Goal: Information Seeking & Learning: Understand process/instructions

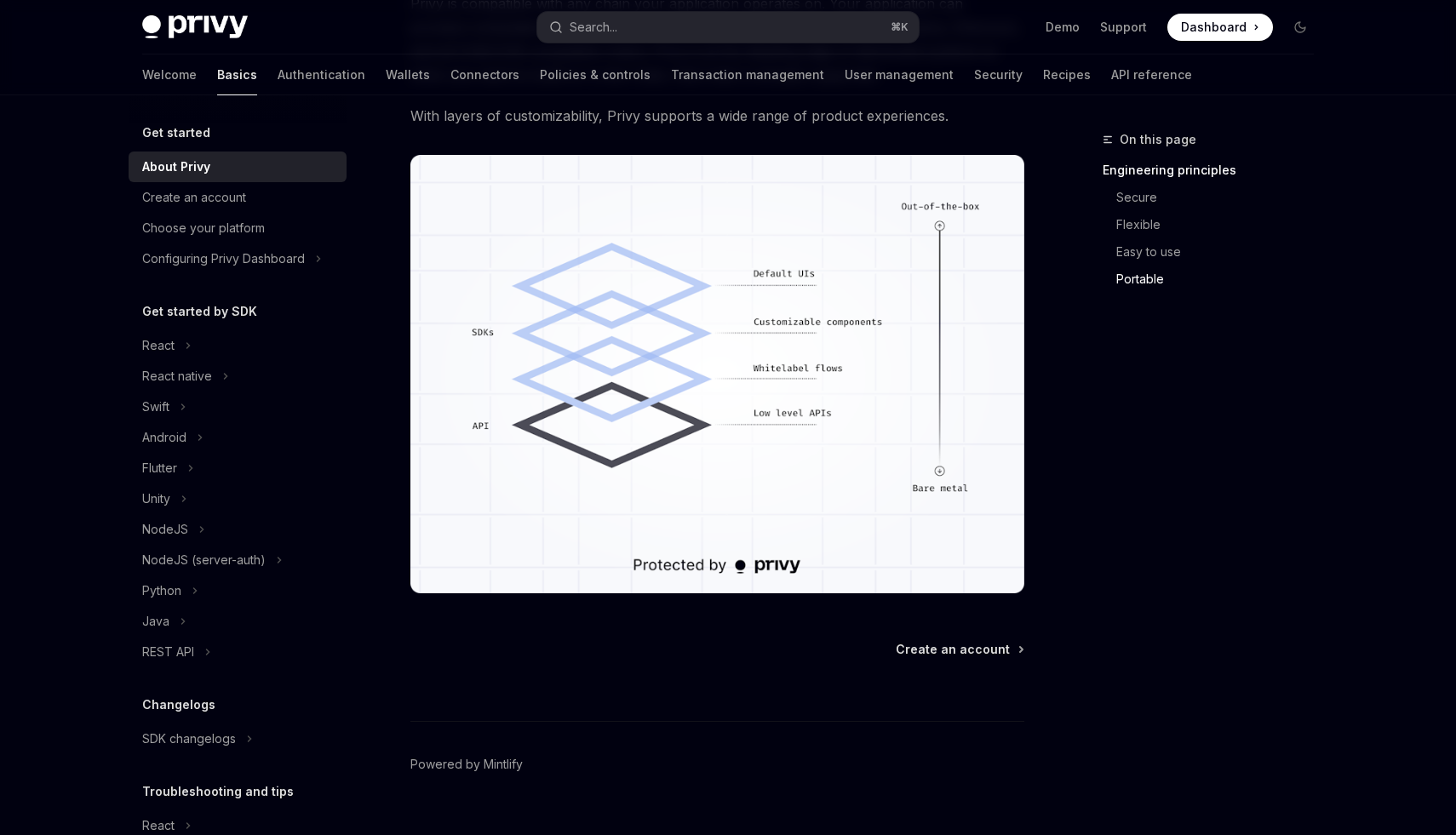
scroll to position [1414, 0]
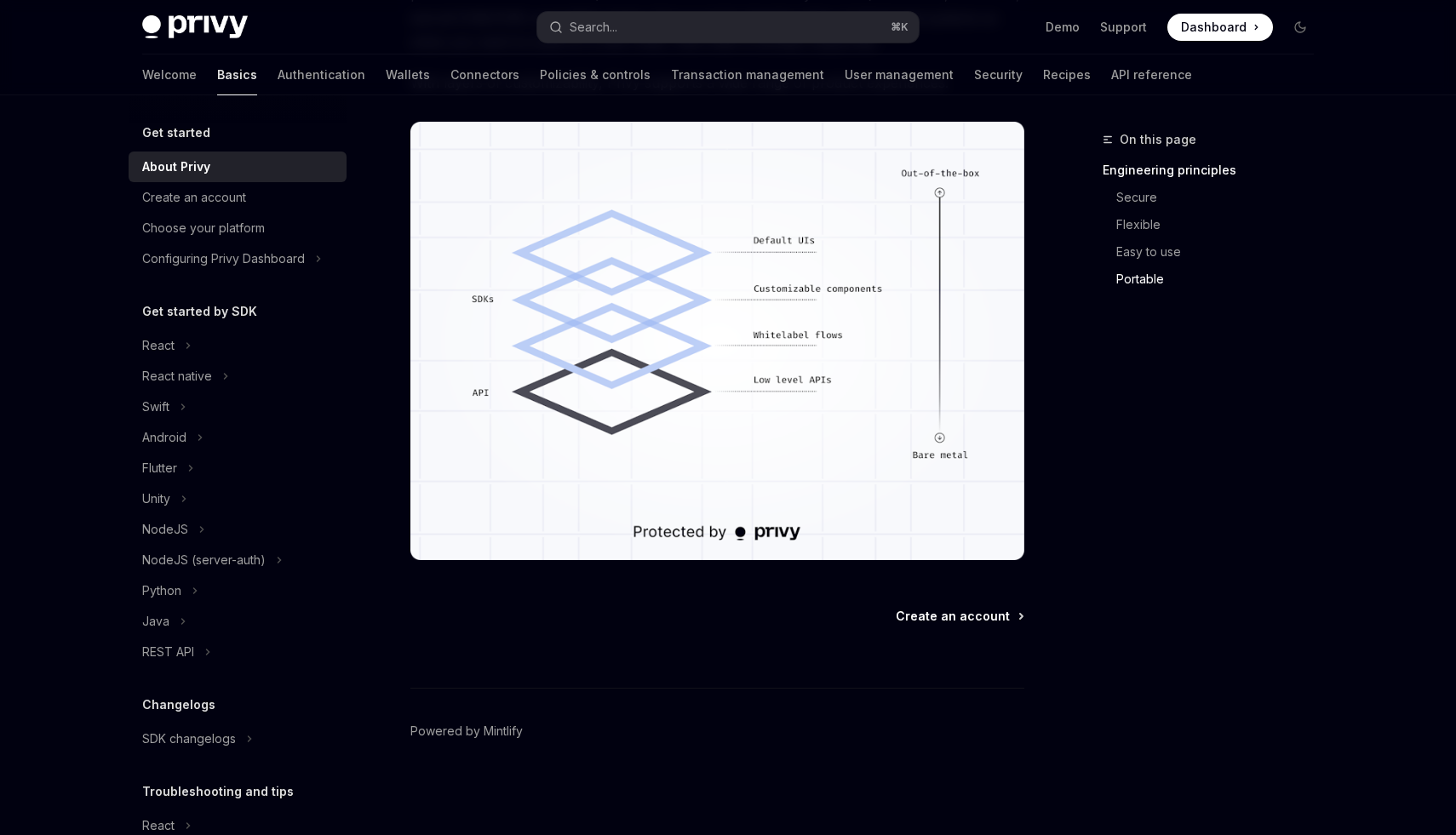
click at [984, 617] on span "Create an account" at bounding box center [953, 616] width 114 height 17
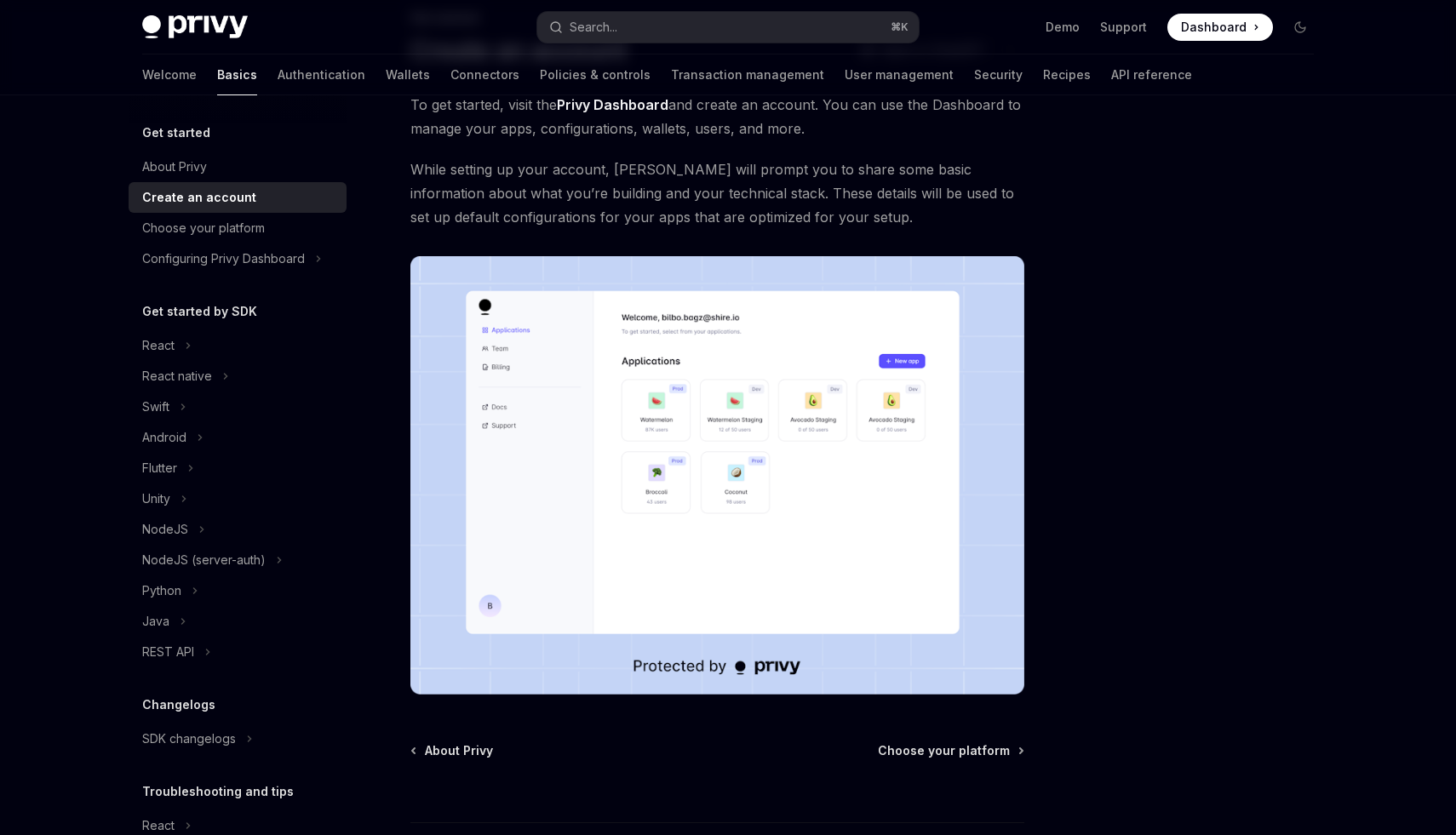
scroll to position [257, 0]
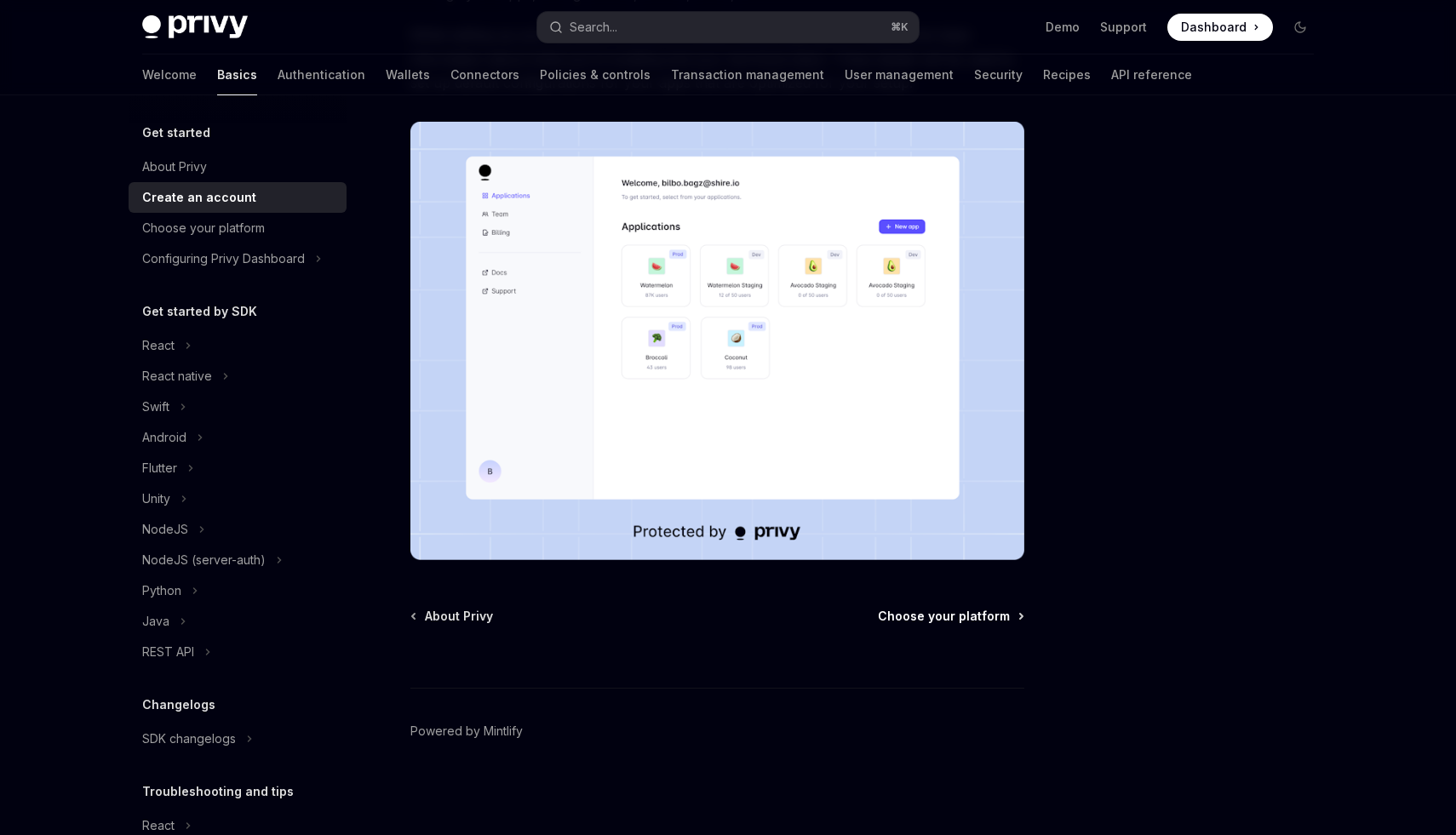
click at [983, 616] on span "Choose your platform" at bounding box center [944, 616] width 132 height 17
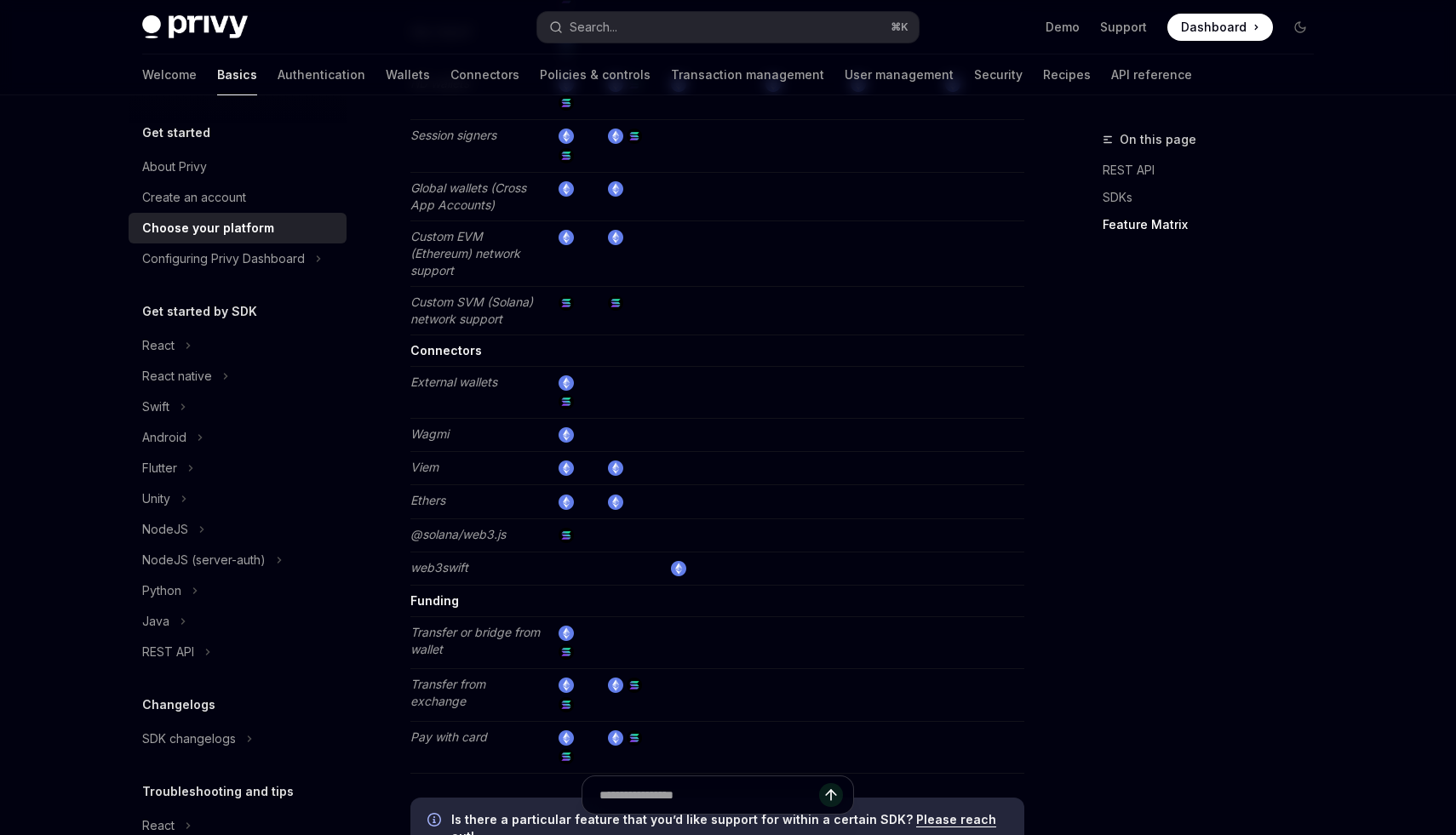
scroll to position [3115, 0]
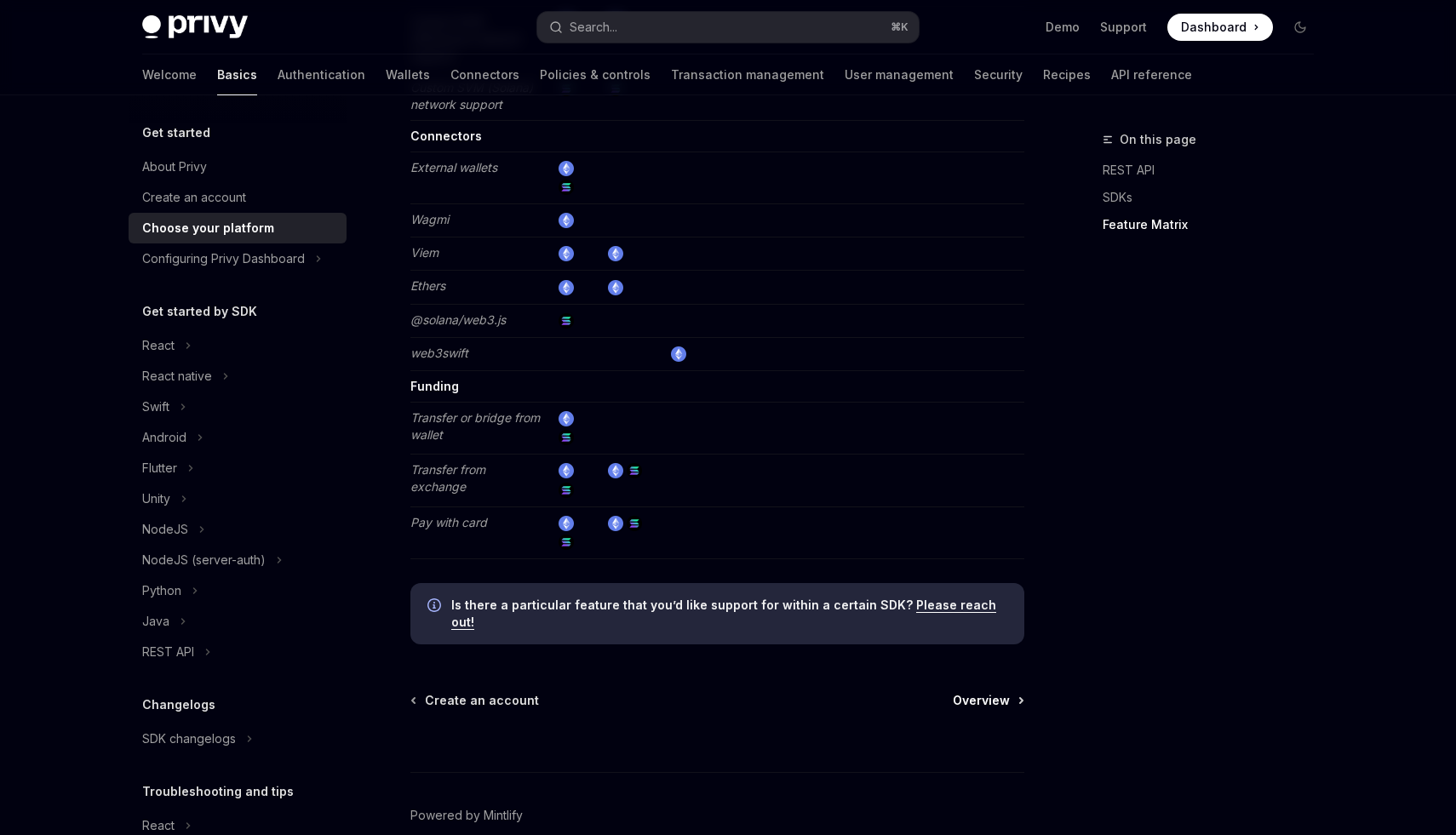
click at [1009, 692] on span "Overview" at bounding box center [981, 700] width 57 height 17
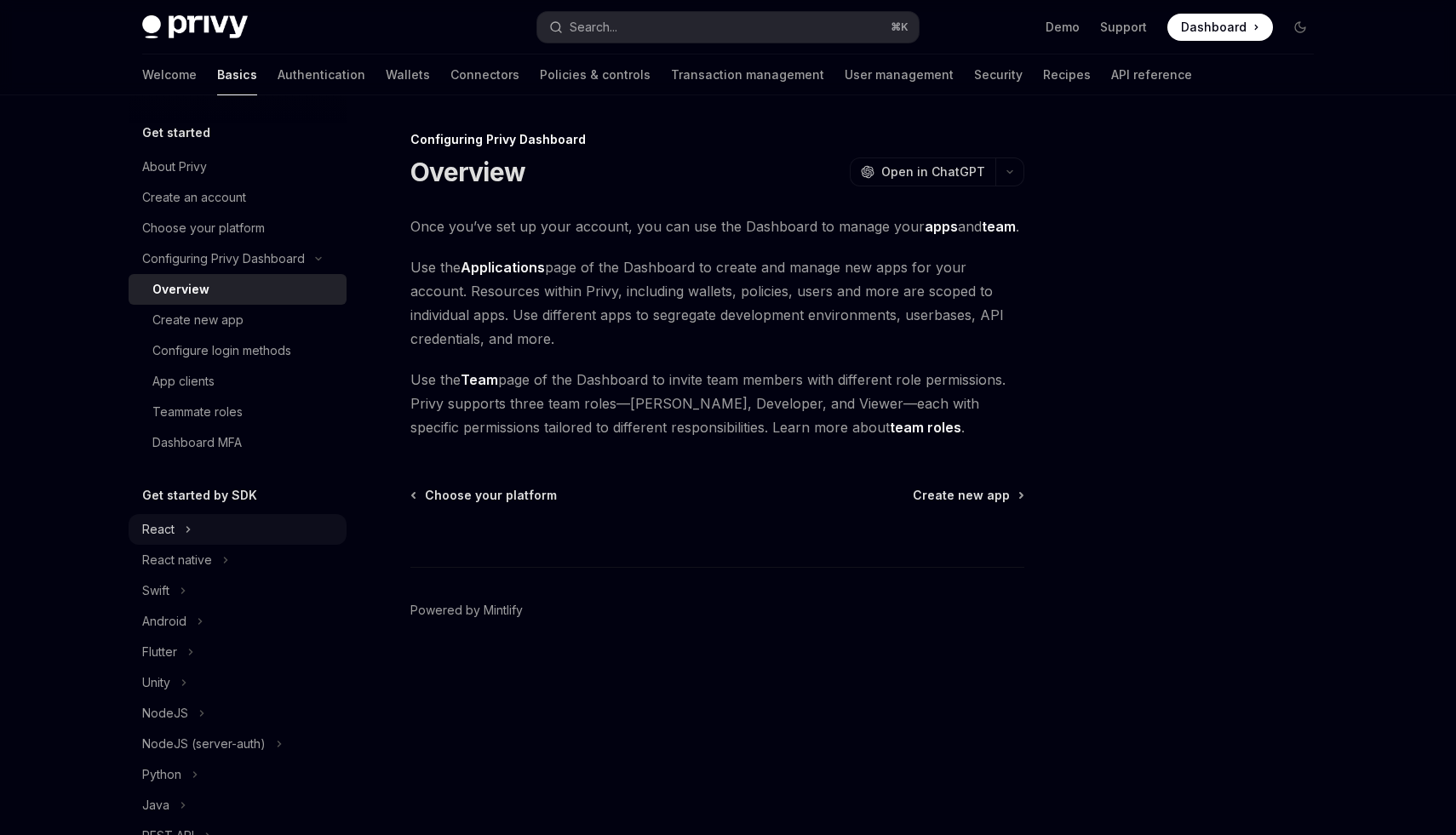
click at [146, 523] on div "React" at bounding box center [158, 529] width 32 height 20
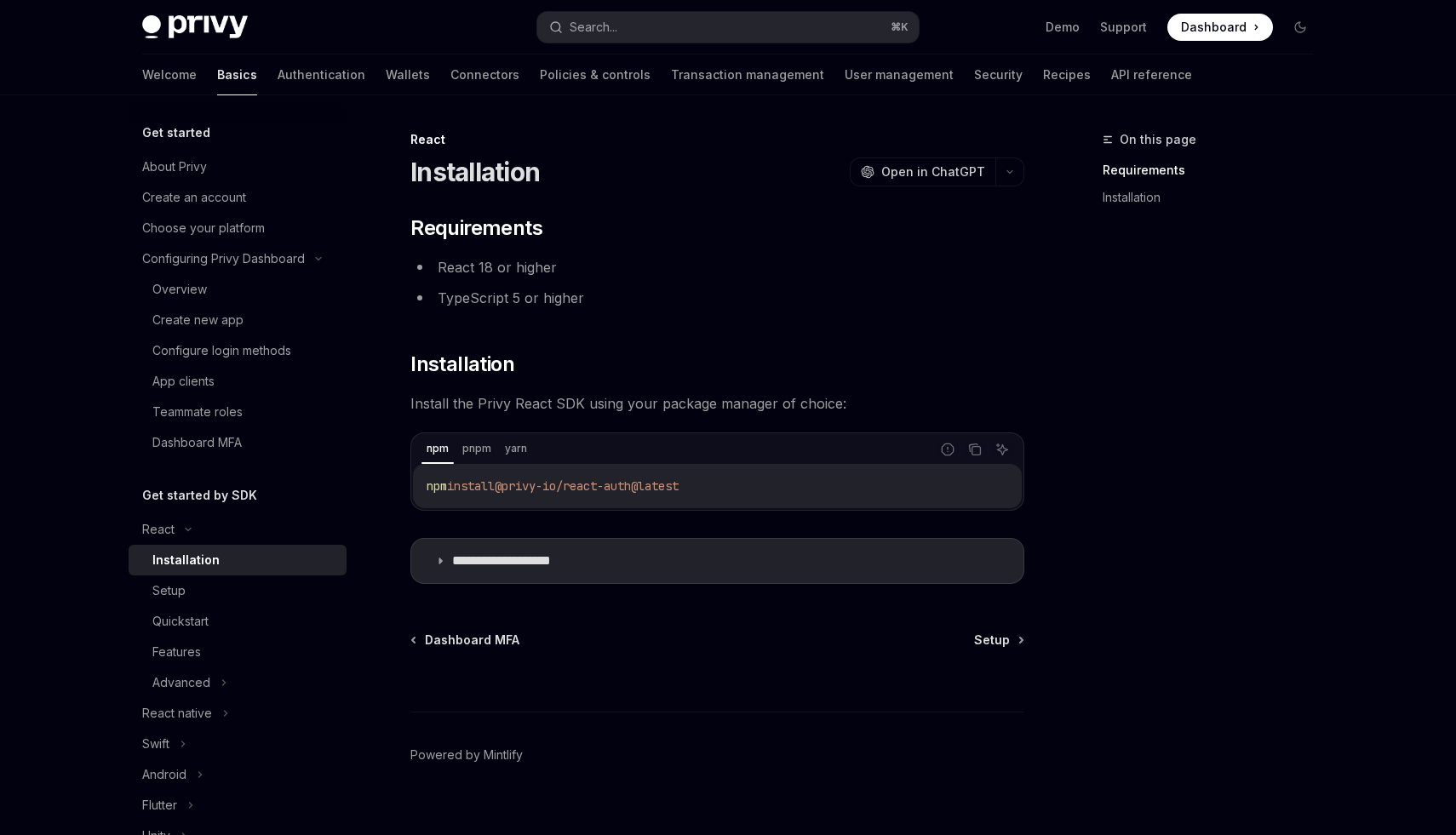
drag, startPoint x: 510, startPoint y: 486, endPoint x: 798, endPoint y: 486, distance: 288.0
click at [798, 486] on code "npm install @privy-io/react-auth@latest" at bounding box center [717, 486] width 581 height 20
copy span "@privy-io/react-auth@latest"
click at [739, 559] on summary "**********" at bounding box center [718, 561] width 613 height 44
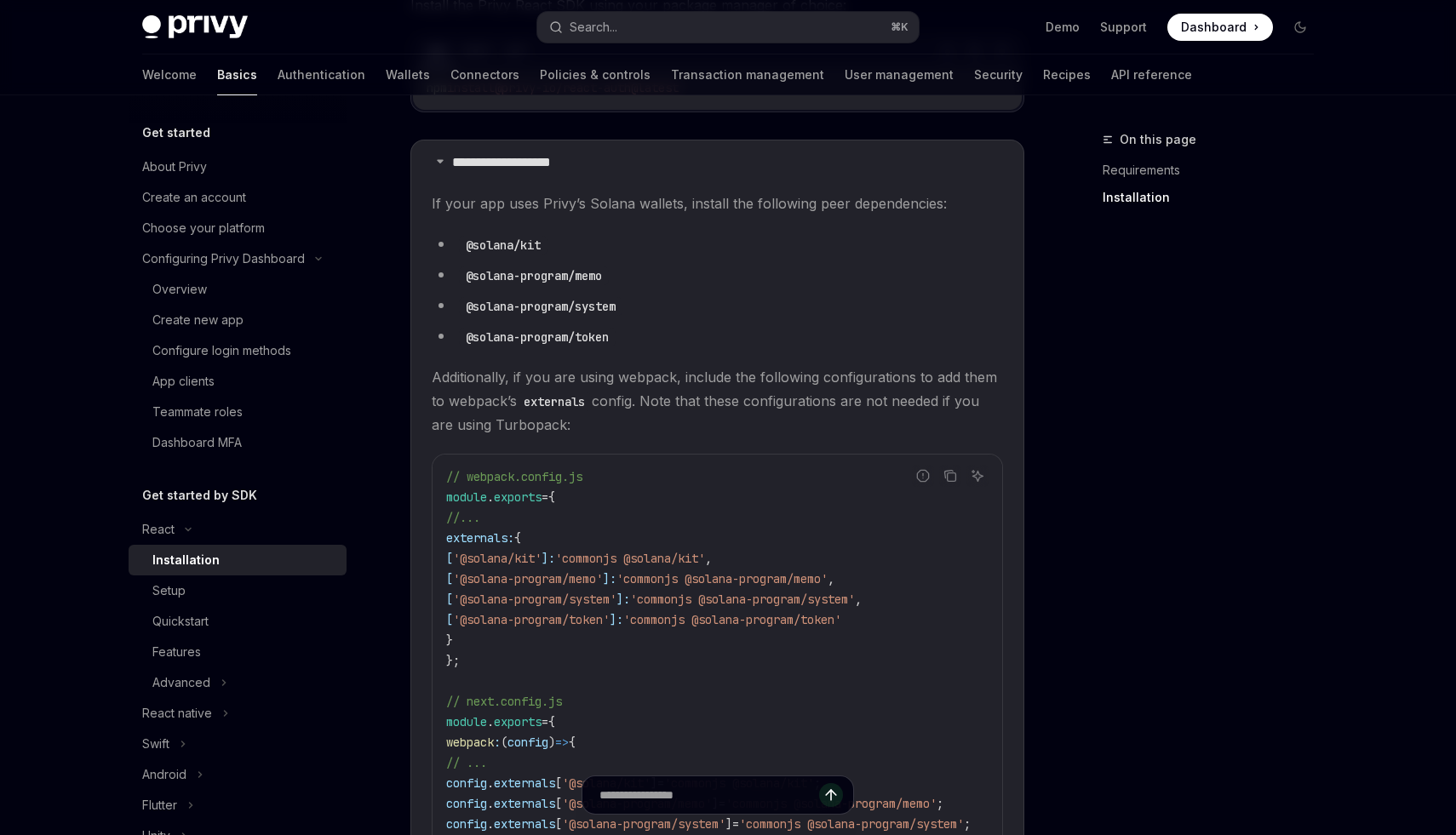
scroll to position [349, 0]
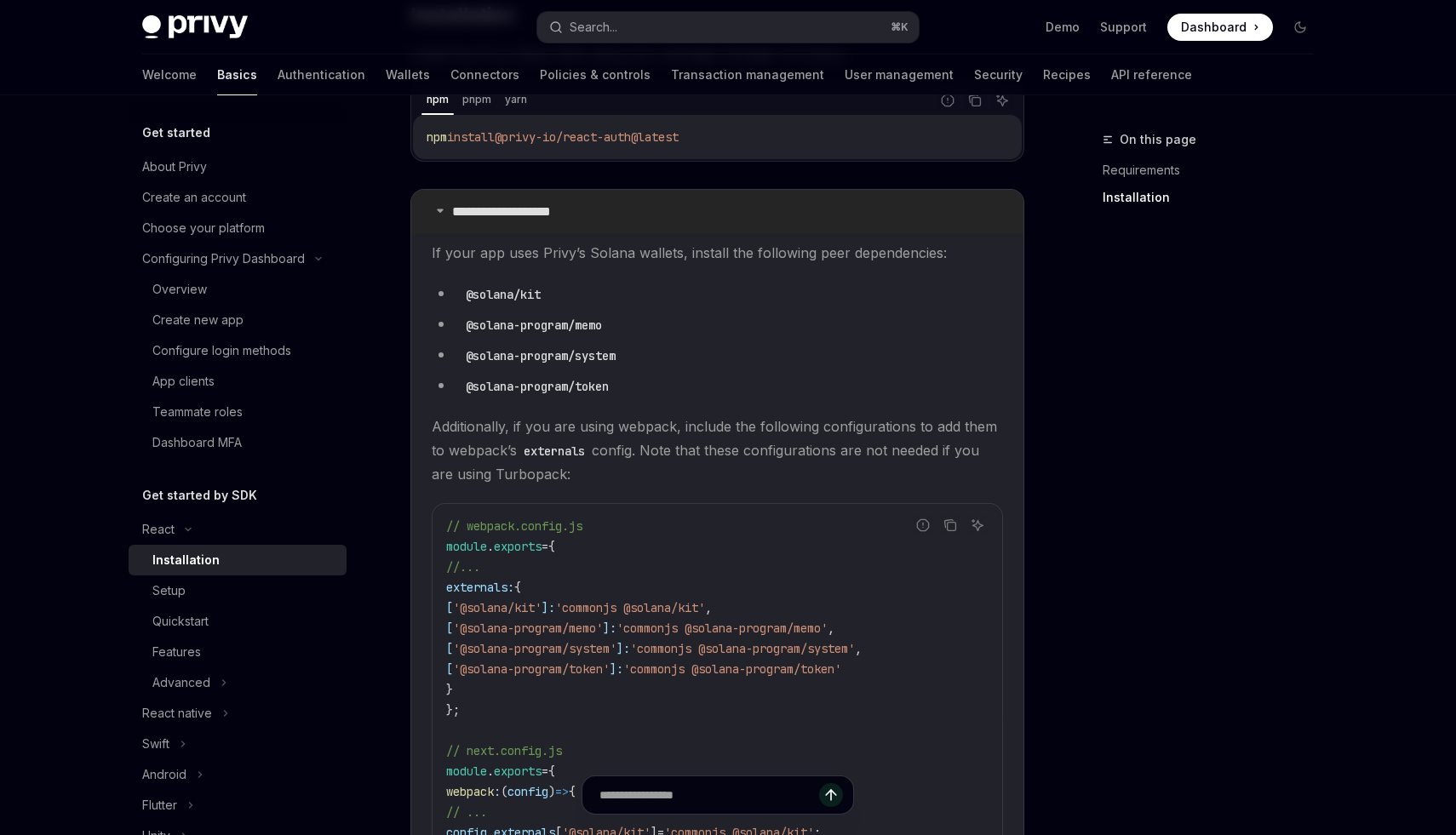
click at [565, 224] on summary "**********" at bounding box center [718, 212] width 613 height 44
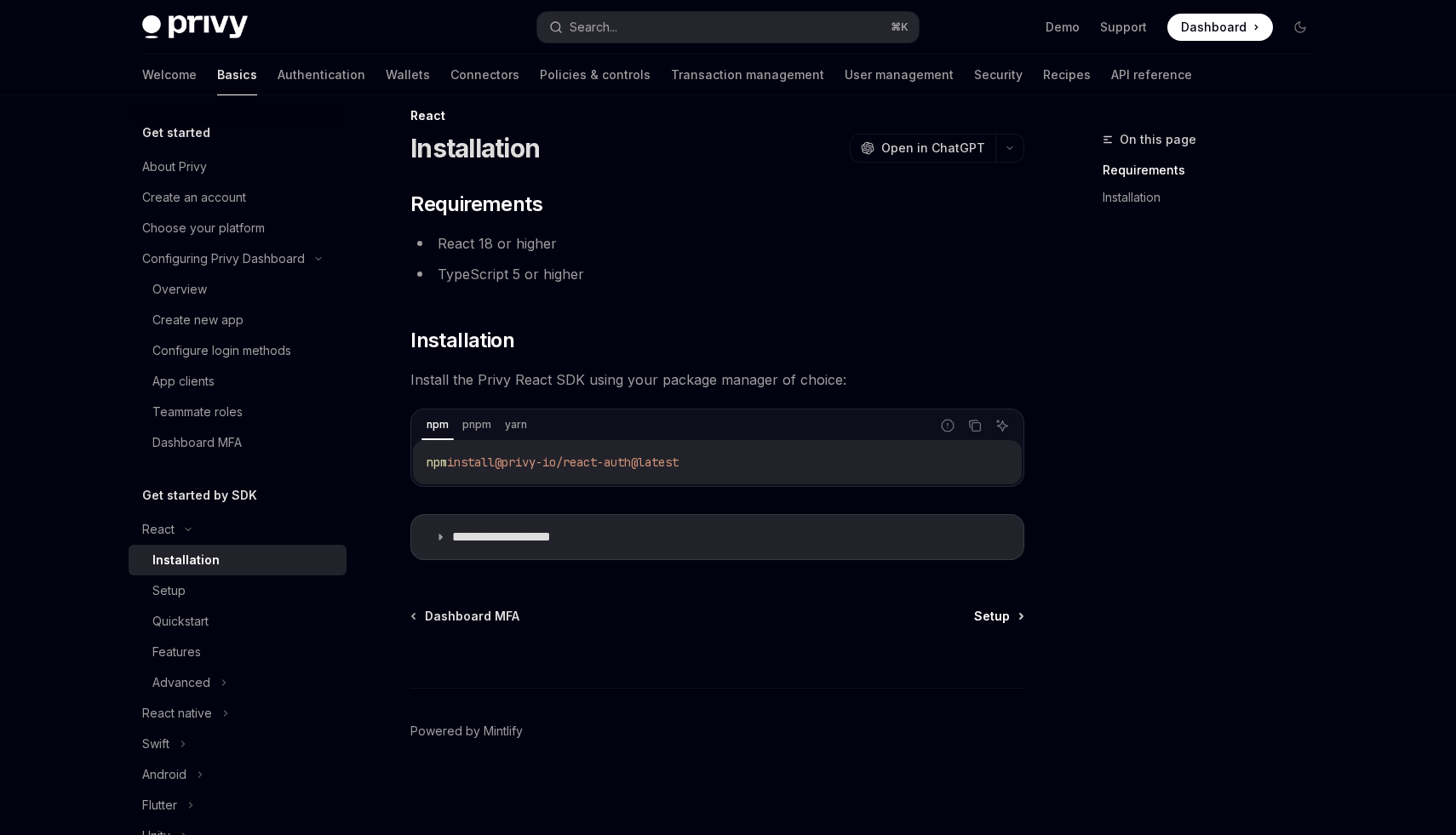
click at [1004, 614] on span "Setup" at bounding box center [991, 616] width 35 height 17
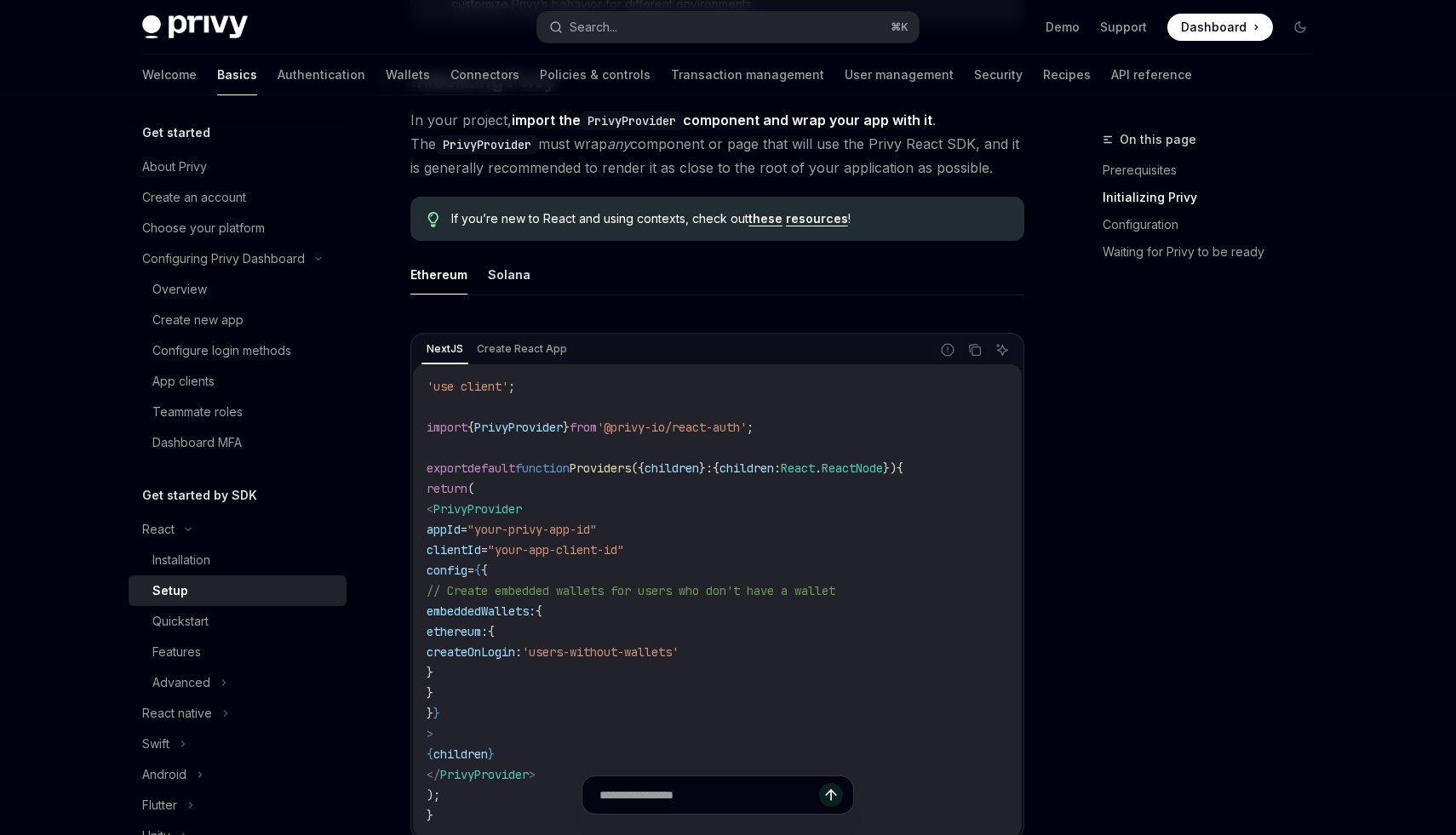
scroll to position [352, 0]
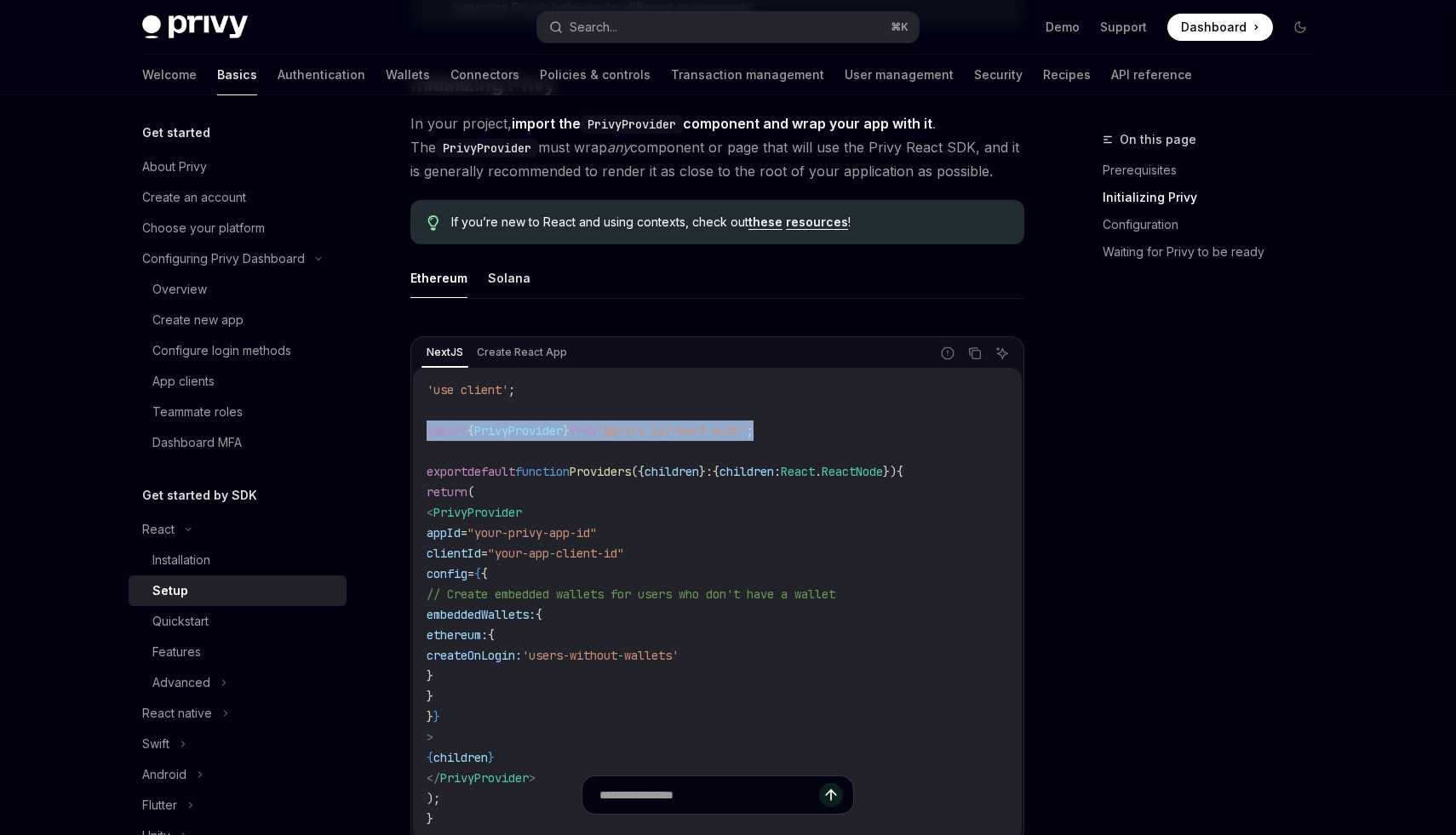
drag, startPoint x: 820, startPoint y: 431, endPoint x: 421, endPoint y: 438, distance: 399.1
click at [421, 438] on div "'use client' ; import { PrivyProvider } from '@privy-io/react-auth' ; export de…" at bounding box center [718, 604] width 609 height 473
copy span "import { PrivyProvider } from '@privy-io/react-auth' ;"
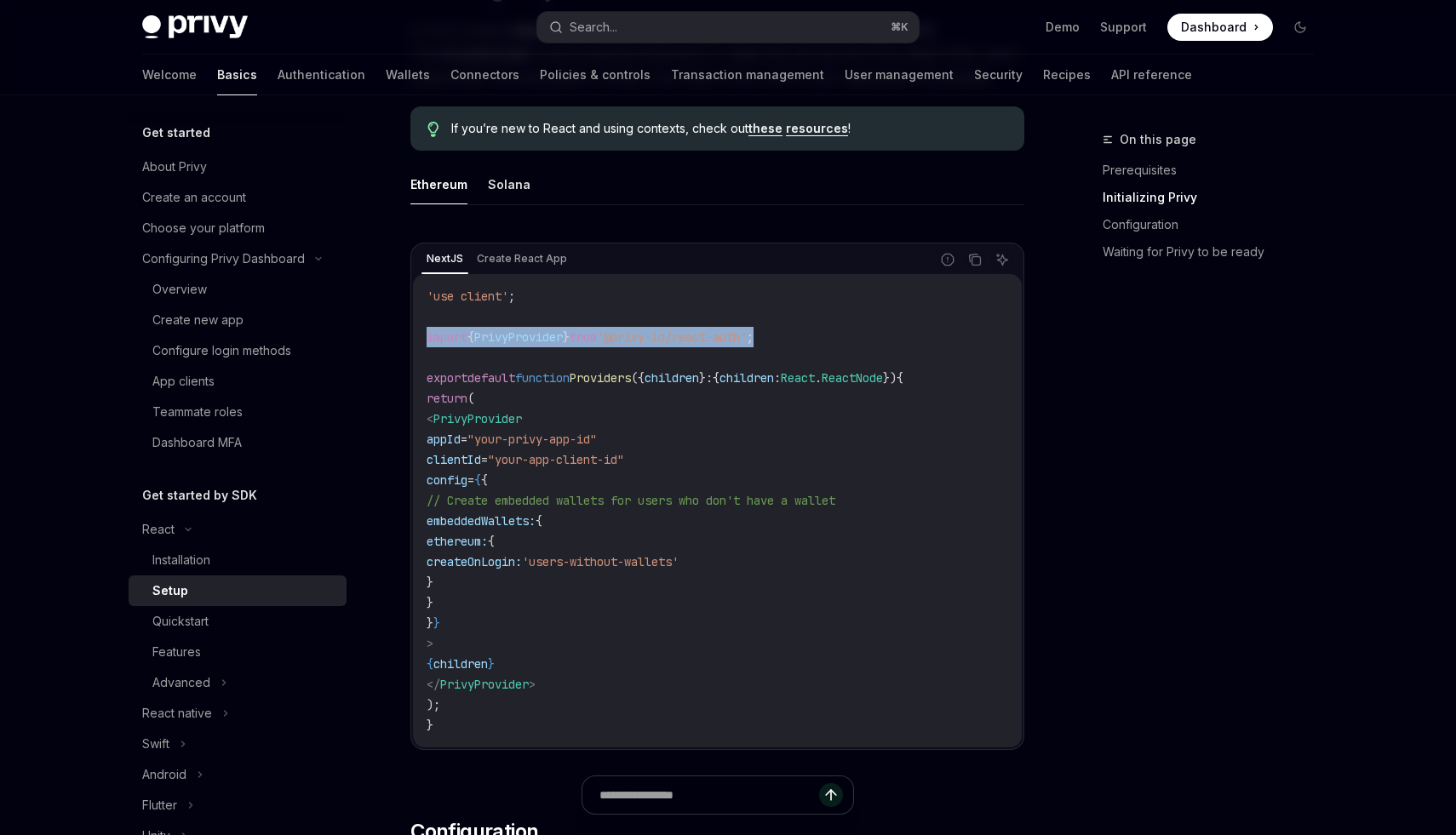
scroll to position [447, 0]
drag, startPoint x: 457, startPoint y: 418, endPoint x: 668, endPoint y: 678, distance: 334.8
click at [668, 678] on code "'use client' ; import { PrivyProvider } from '@privy-io/react-auth' ; export de…" at bounding box center [717, 509] width 581 height 449
copy code "< PrivyProvider appId = "your-privy-app-id" clientId = "your-app-client-id" con…"
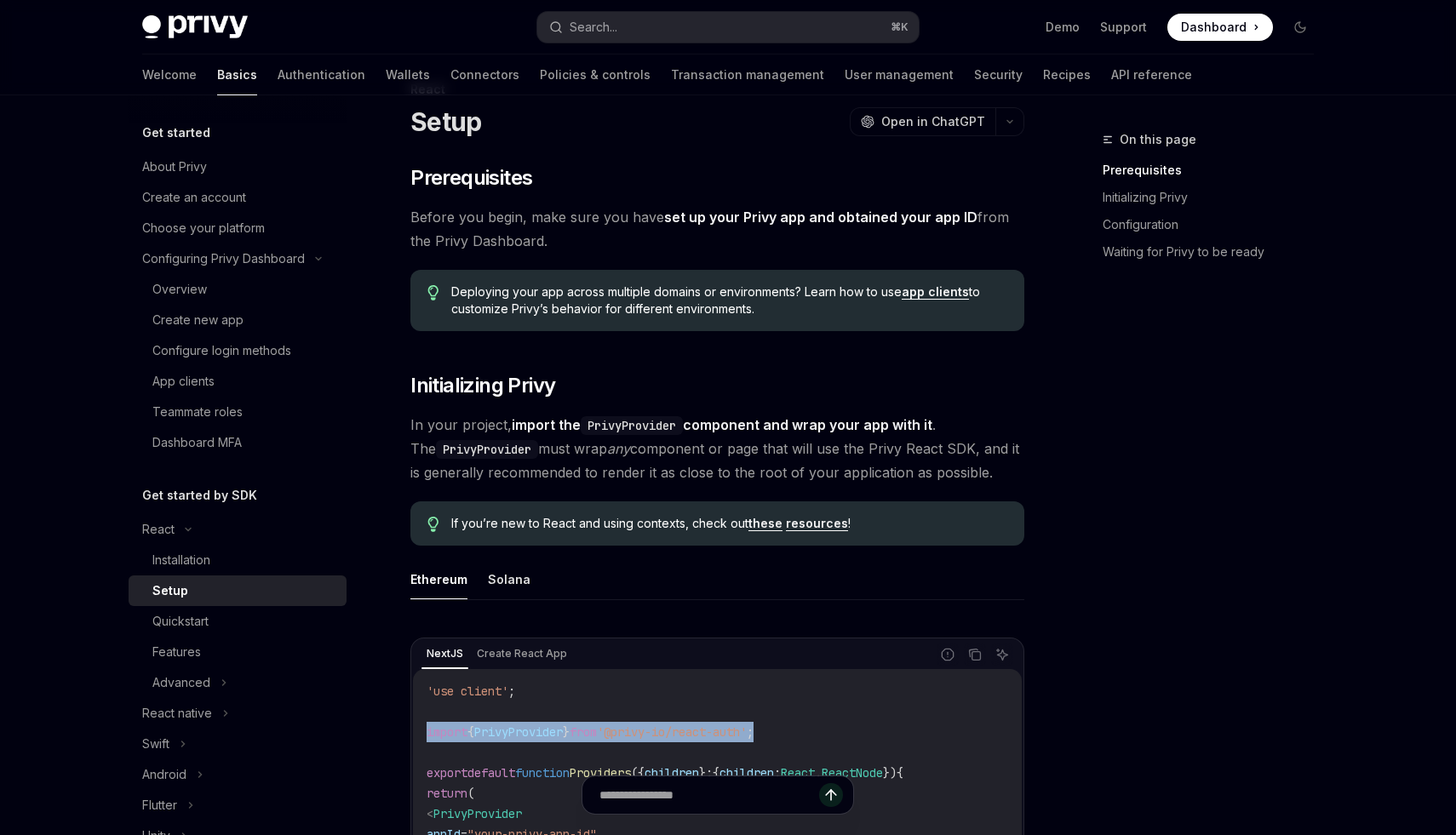
scroll to position [0, 0]
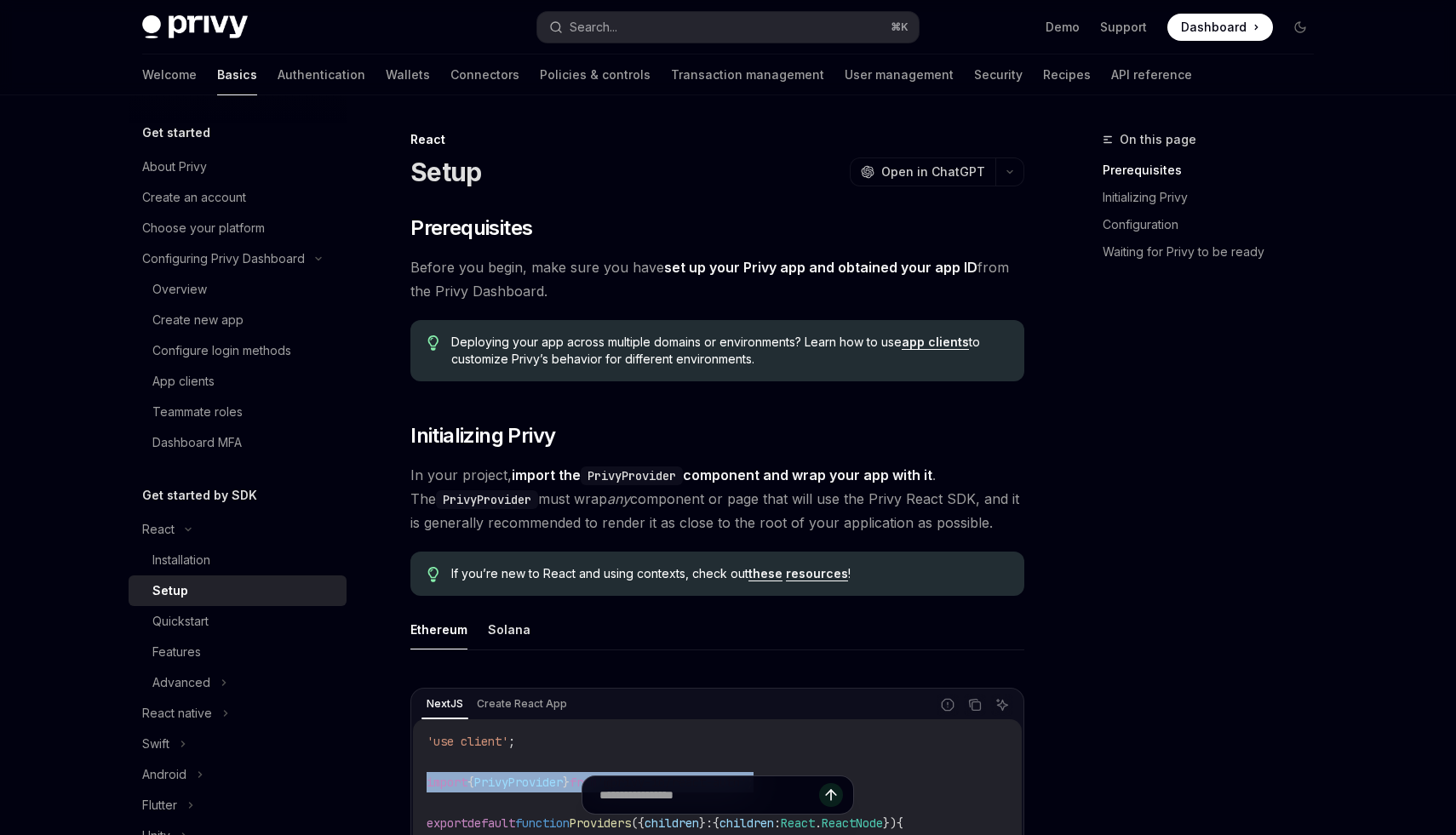
click at [939, 343] on link "app clients" at bounding box center [935, 343] width 67 height 15
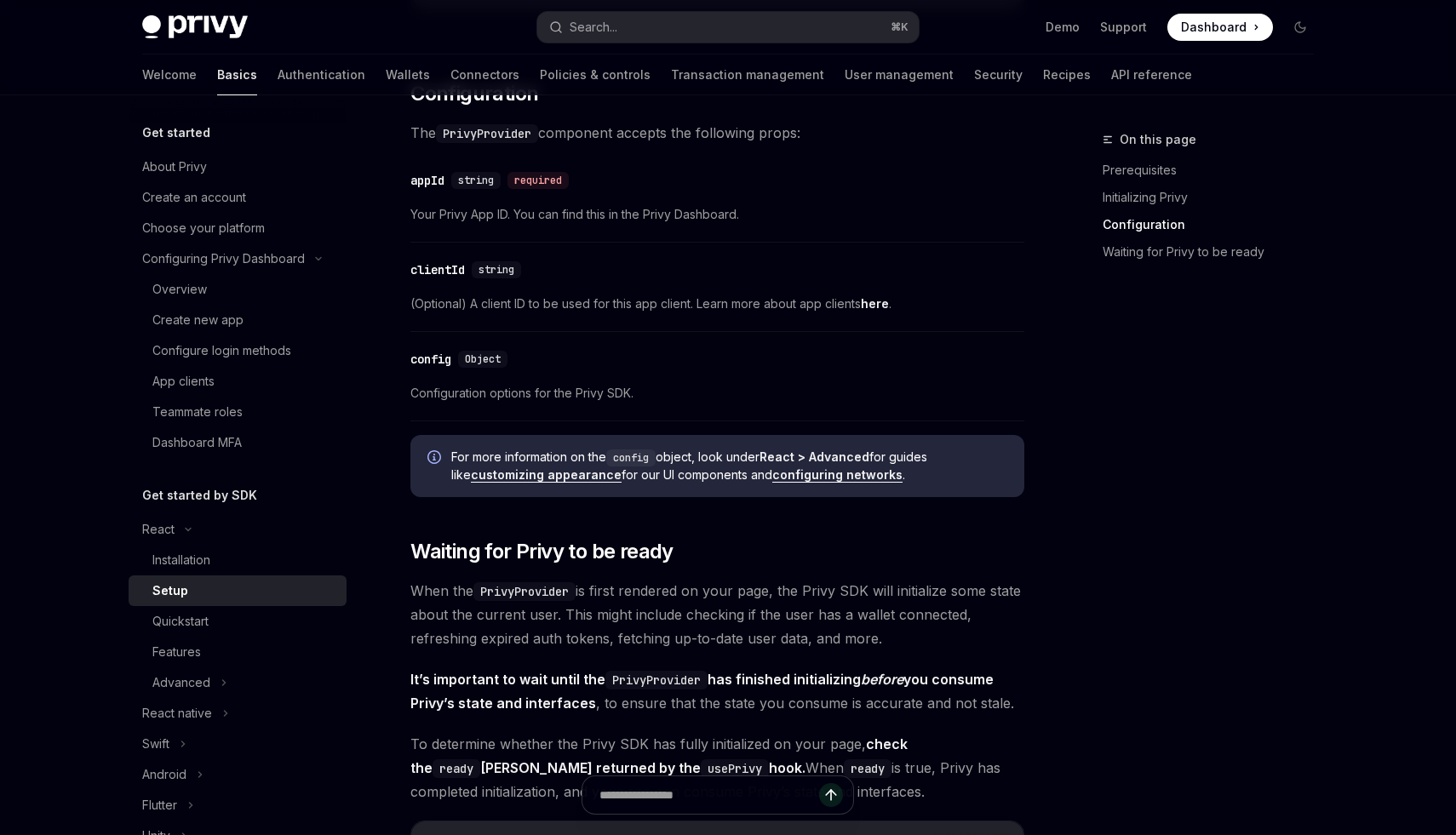
scroll to position [1185, 0]
click at [549, 467] on link "customizing appearance" at bounding box center [546, 473] width 151 height 15
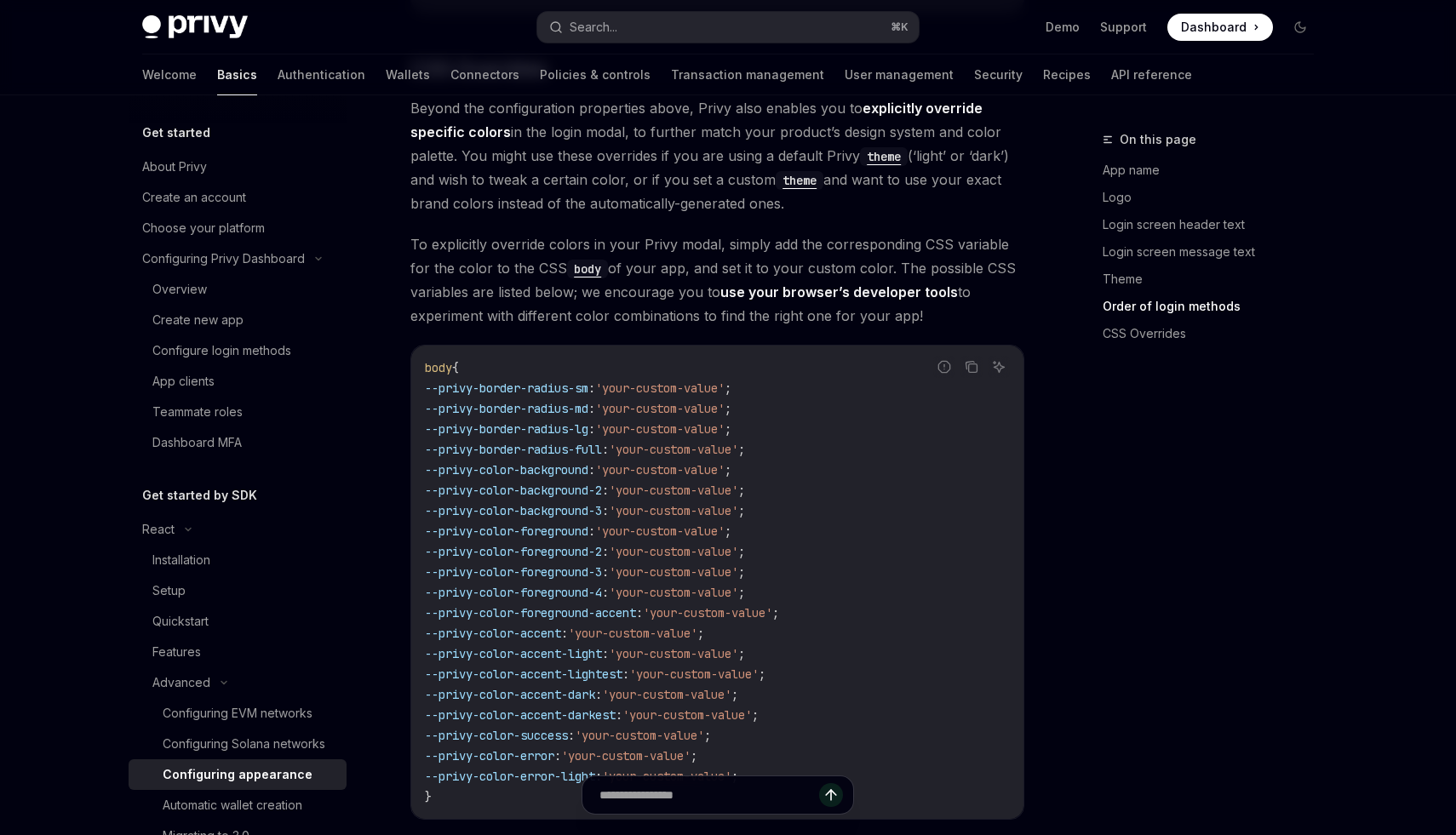
scroll to position [4265, 0]
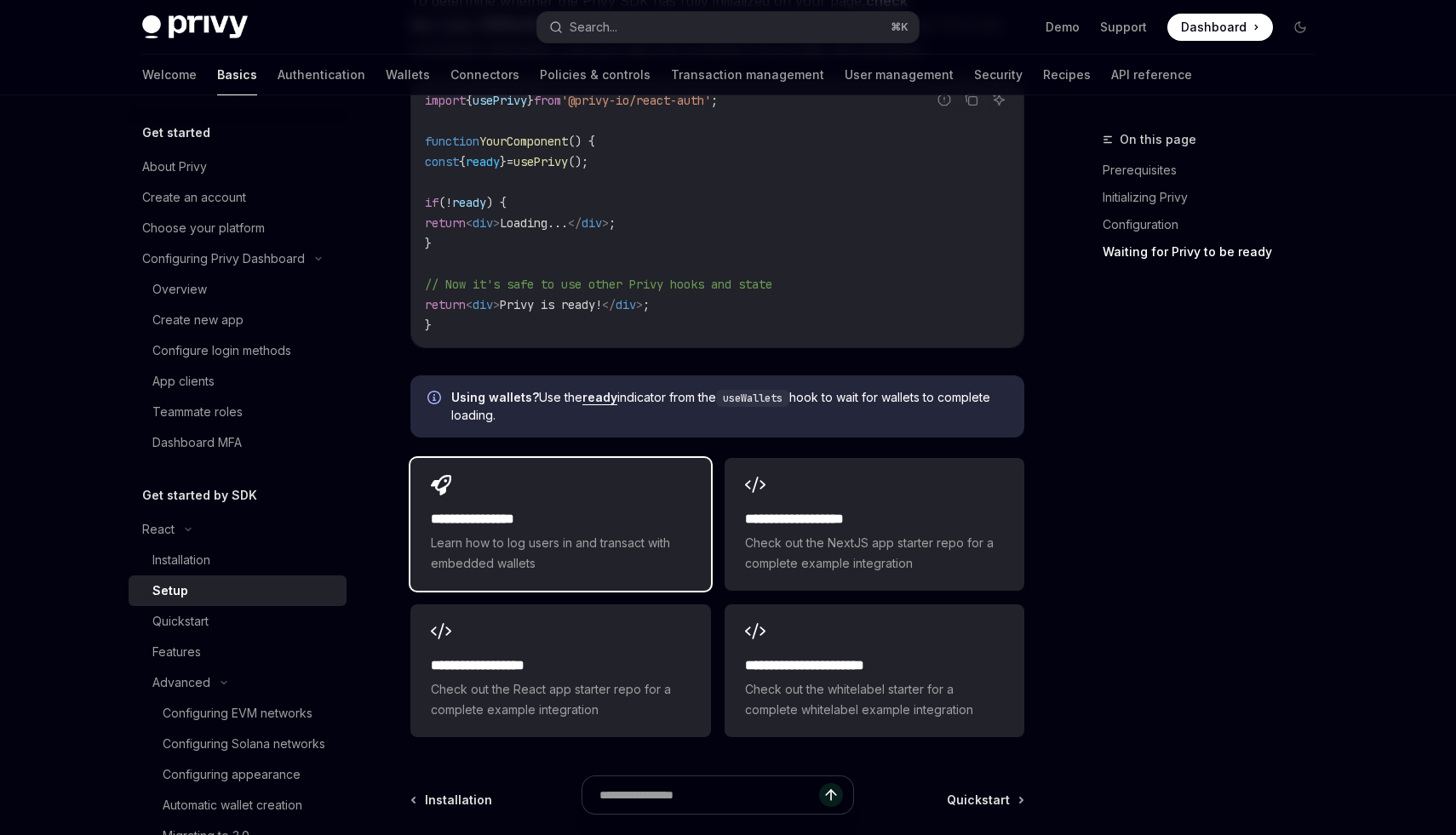
scroll to position [1928, 0]
click at [568, 484] on div "**********" at bounding box center [560, 523] width 300 height 133
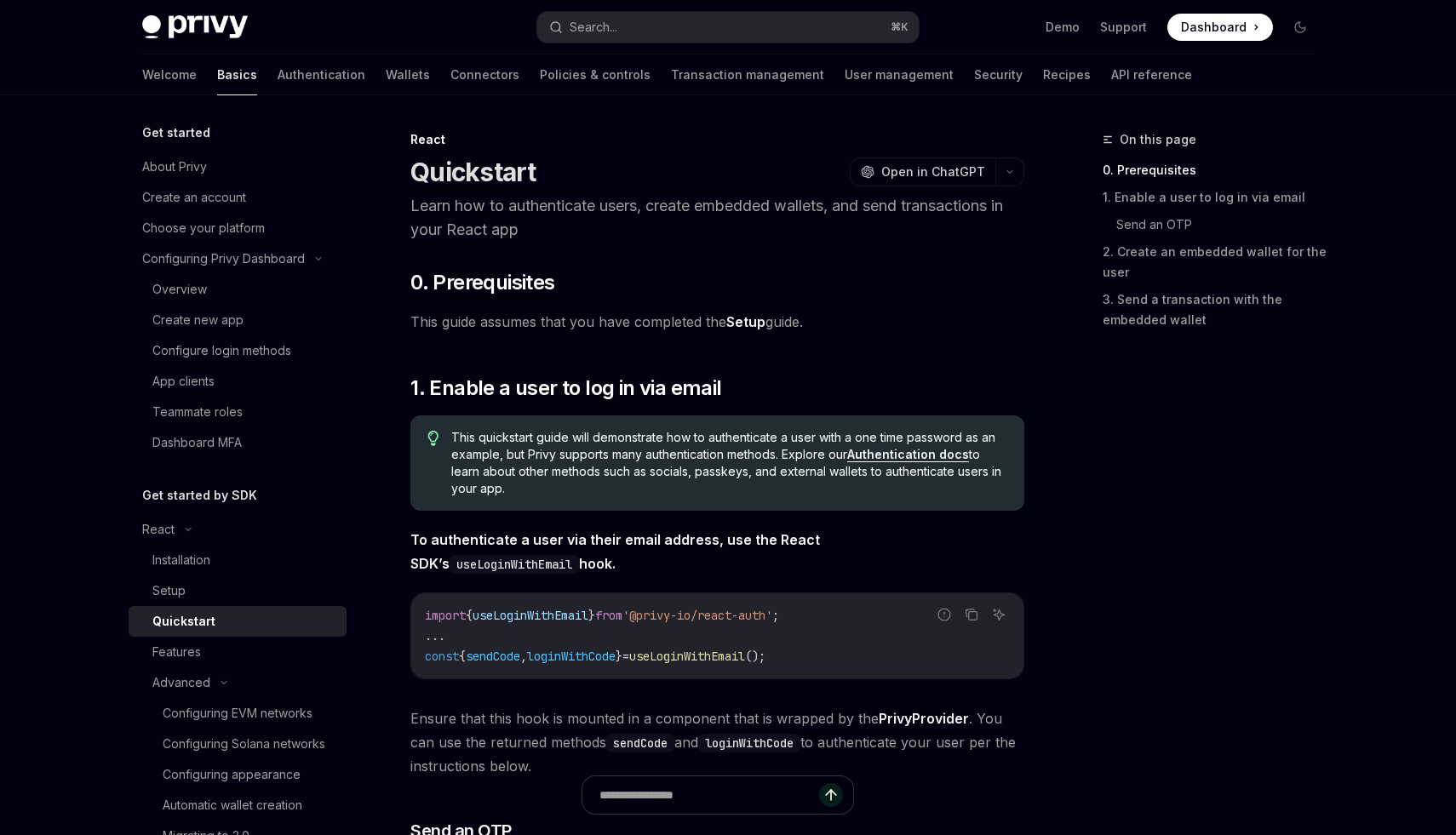
type textarea "*"
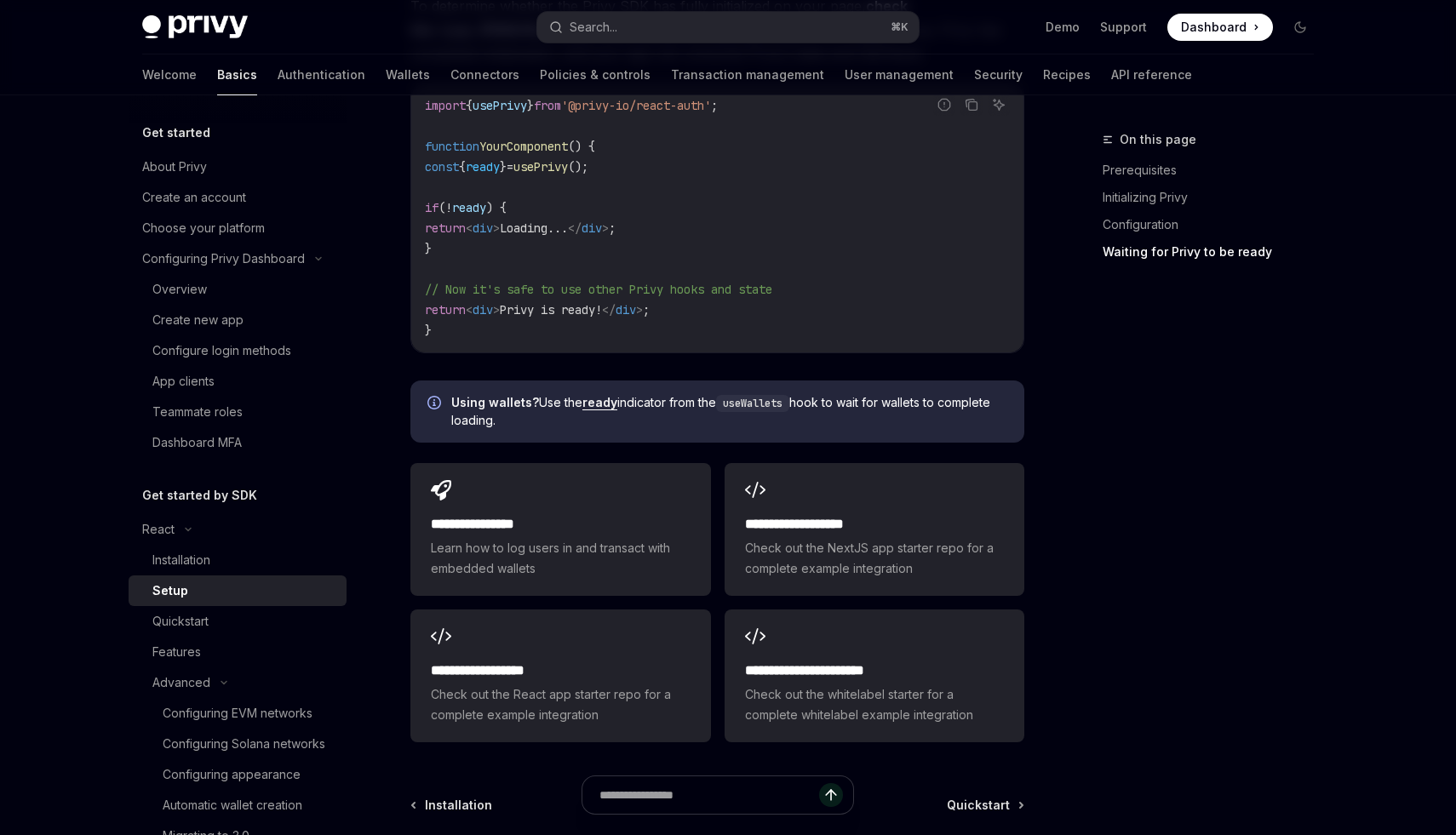
scroll to position [1928, 0]
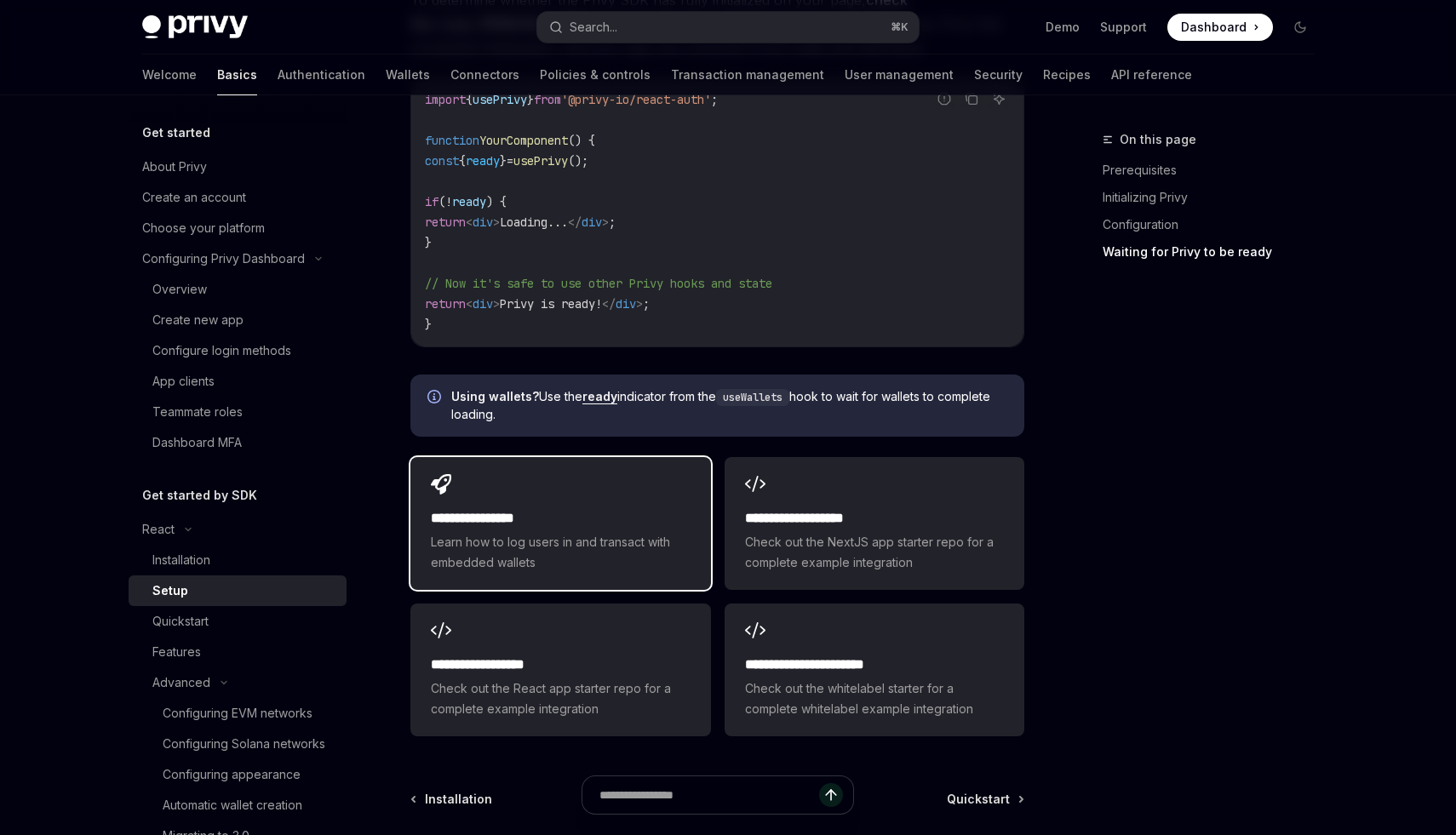
click at [627, 521] on h2 "**********" at bounding box center [560, 518] width 259 height 20
click at [644, 550] on span "Learn how to log users in and transact with embedded wallets" at bounding box center [560, 553] width 259 height 41
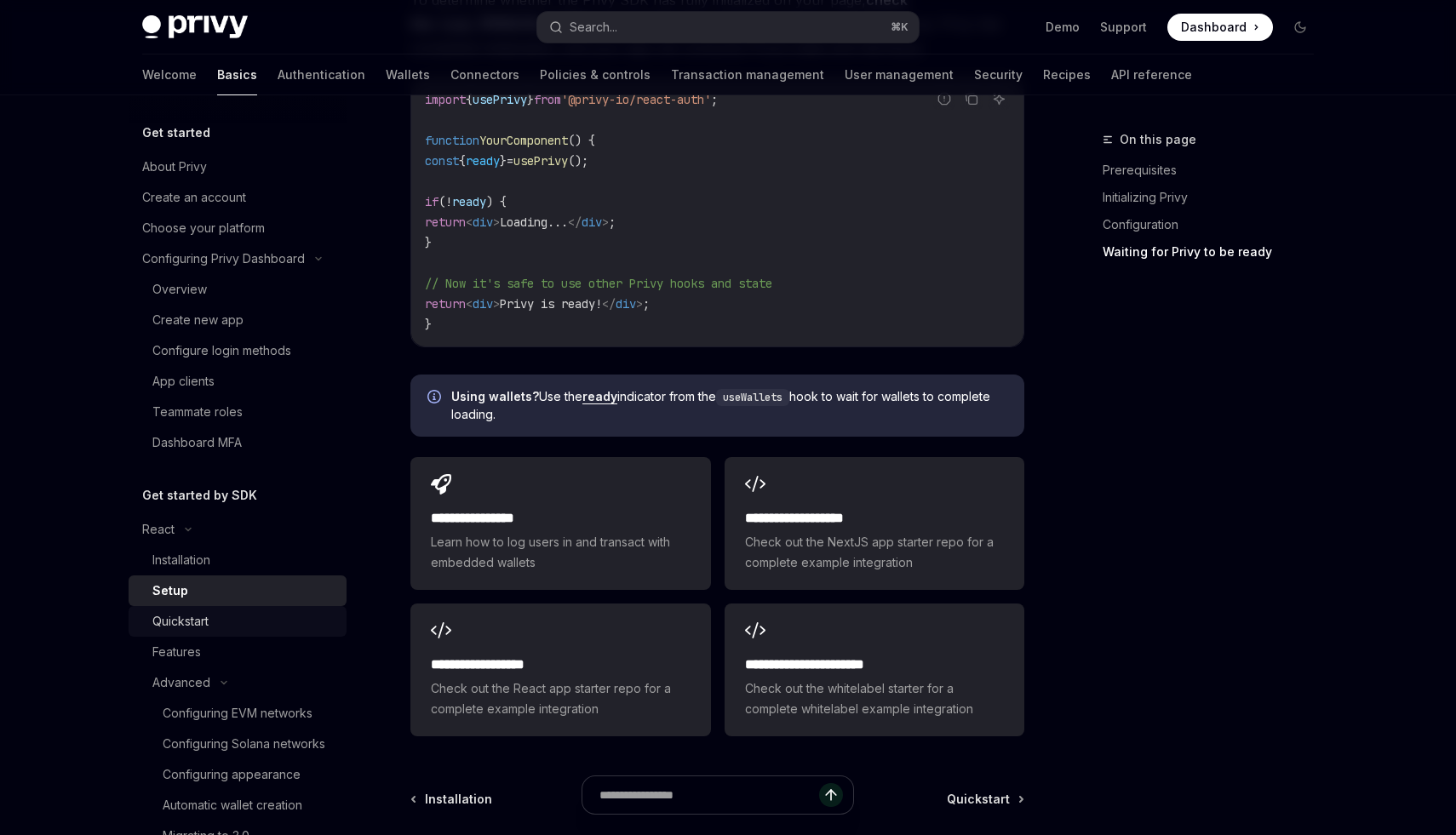
click at [182, 613] on div "Quickstart" at bounding box center [180, 621] width 56 height 20
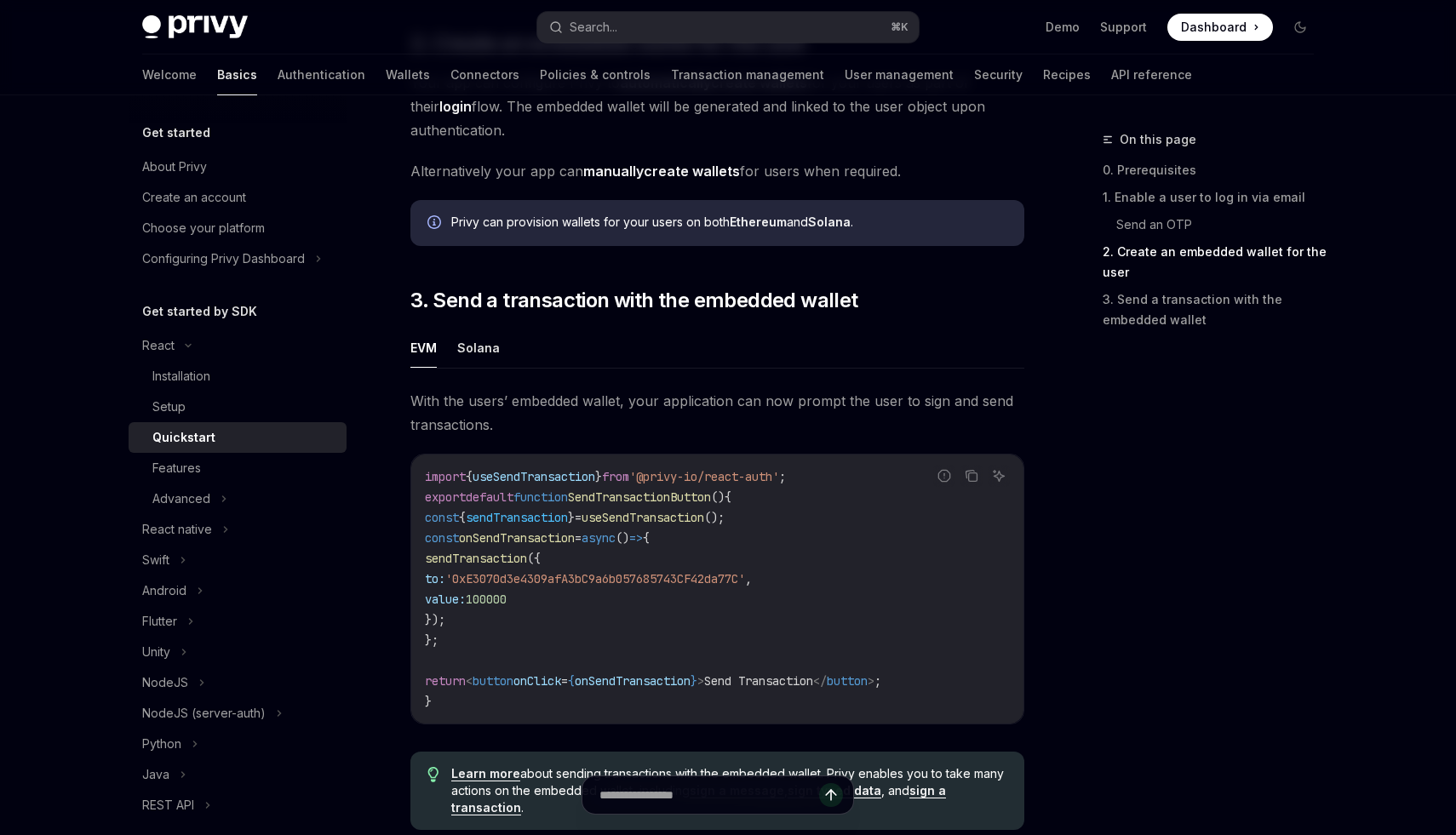
scroll to position [1332, 0]
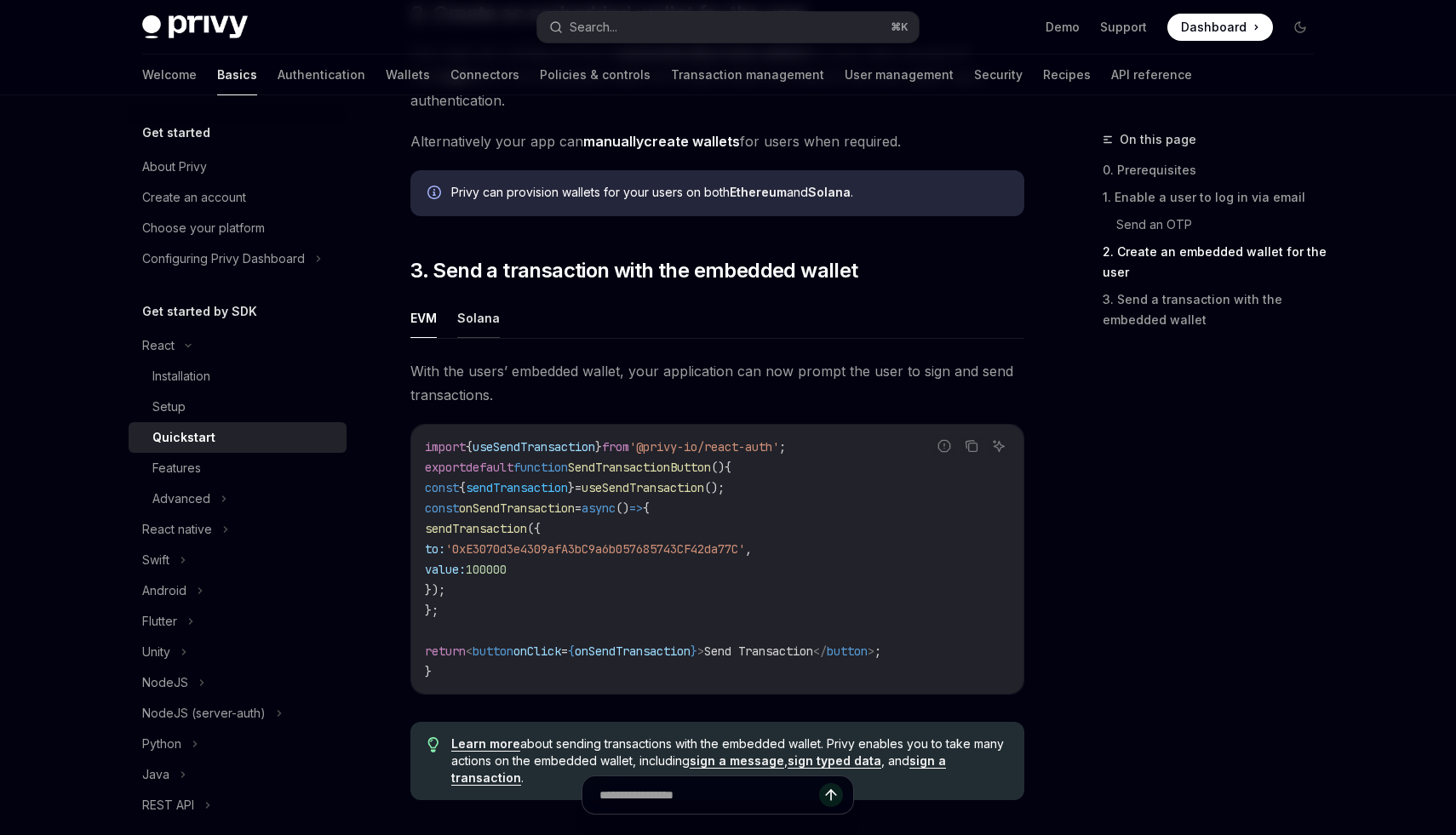
click at [471, 324] on button "Solana" at bounding box center [478, 318] width 43 height 40
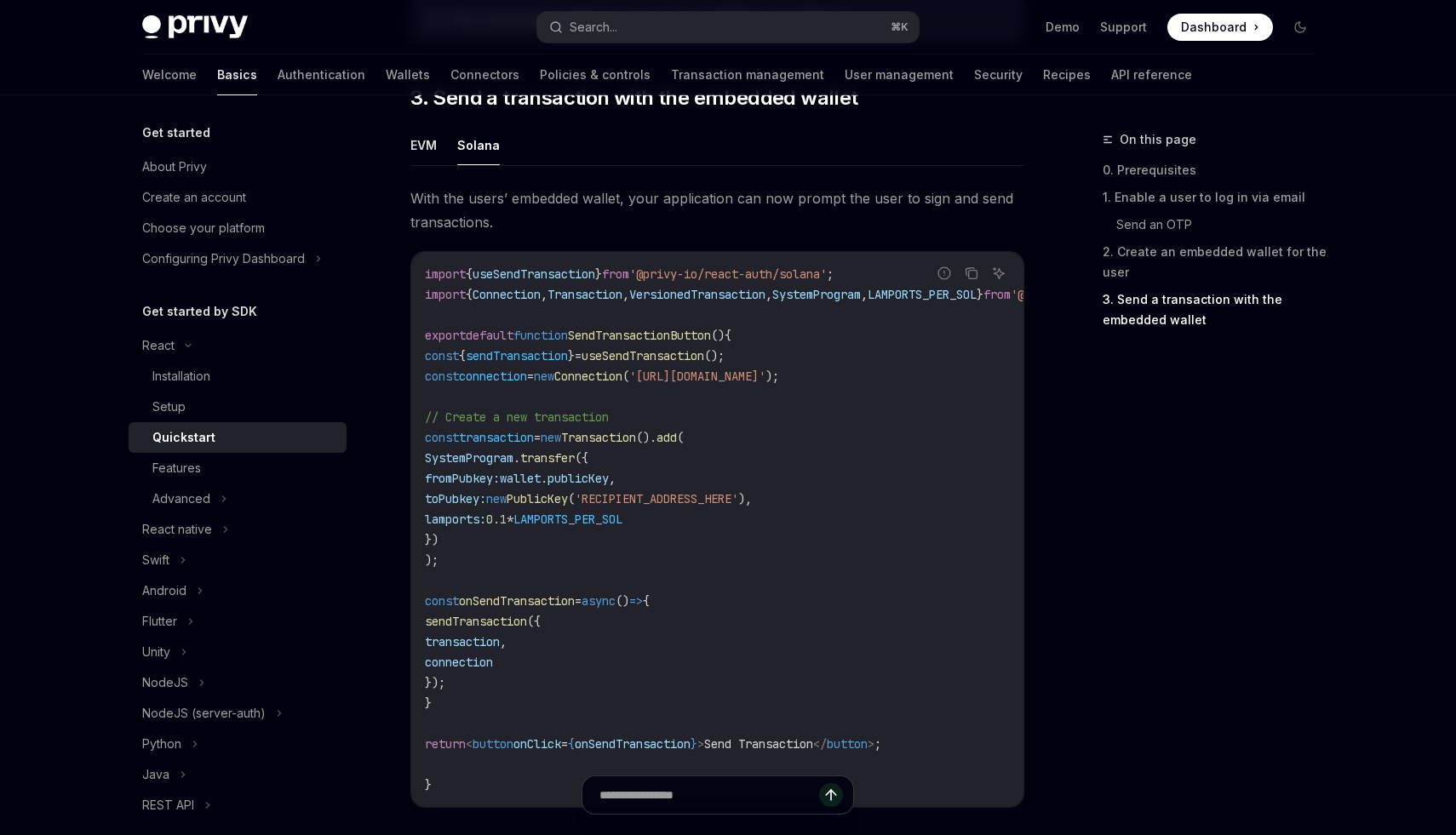
scroll to position [1507, 0]
click at [417, 156] on button "EVM" at bounding box center [424, 142] width 27 height 40
type textarea "*"
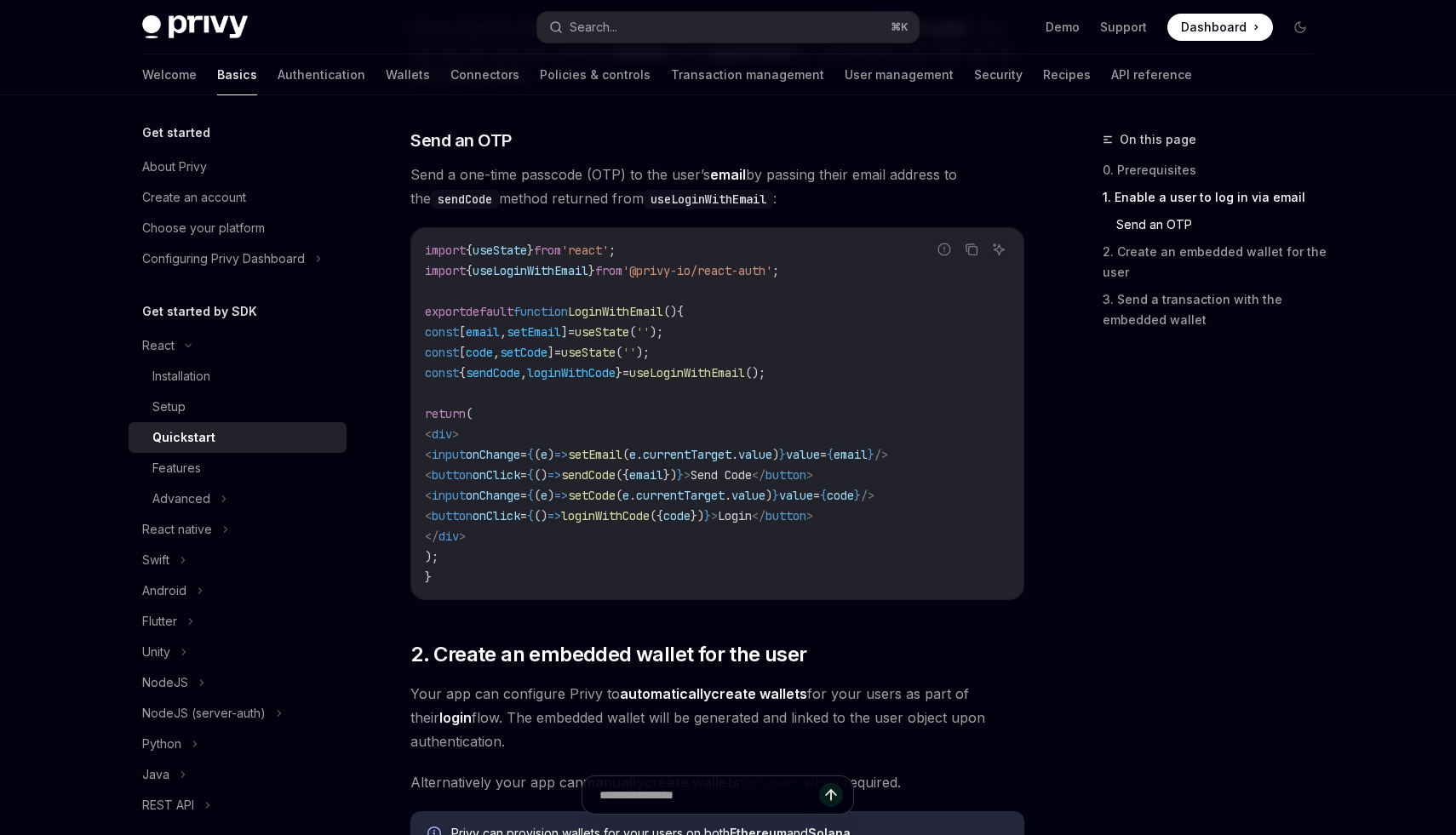
scroll to position [678, 0]
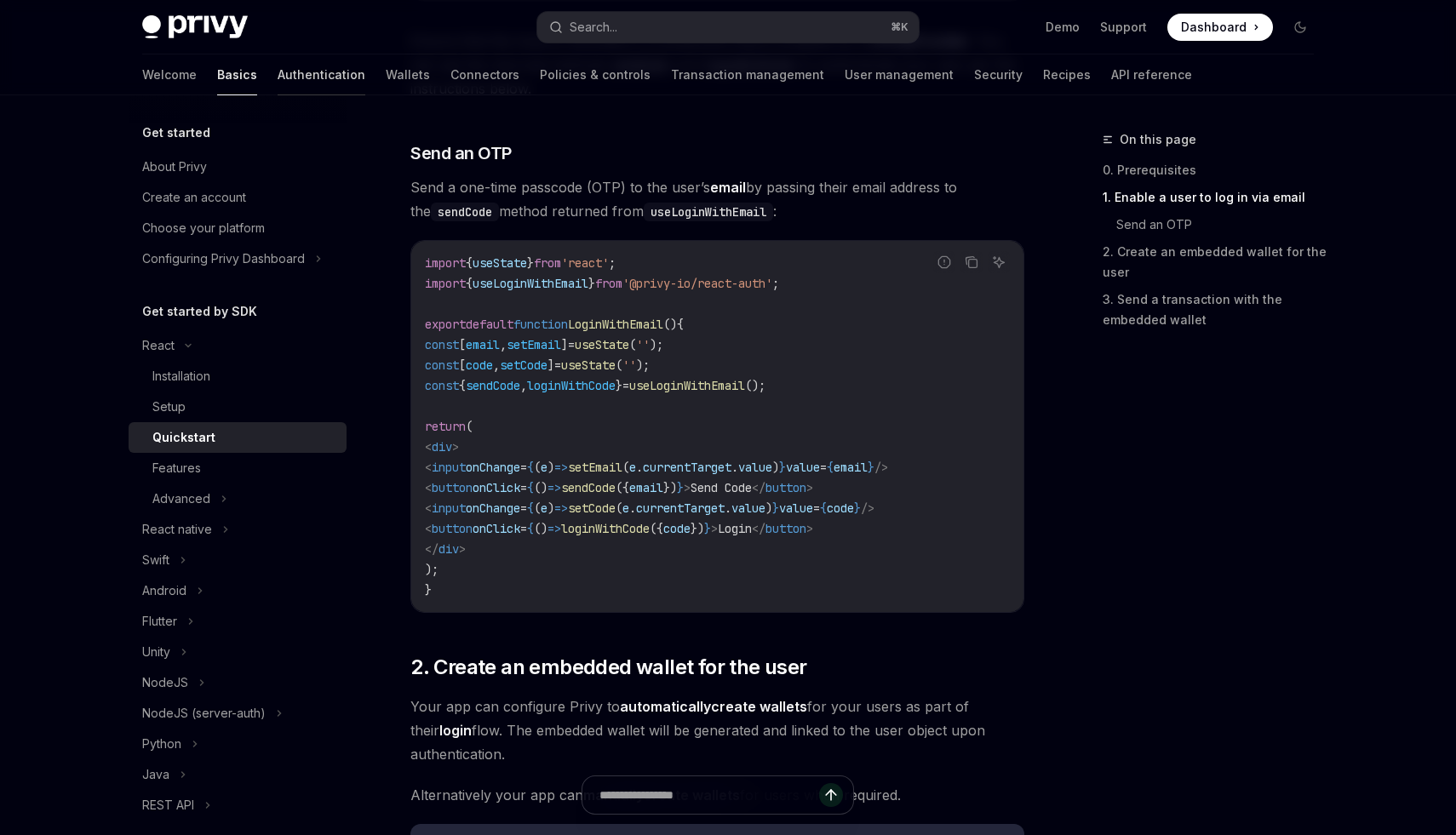
click at [278, 62] on link "Authentication" at bounding box center [322, 74] width 88 height 41
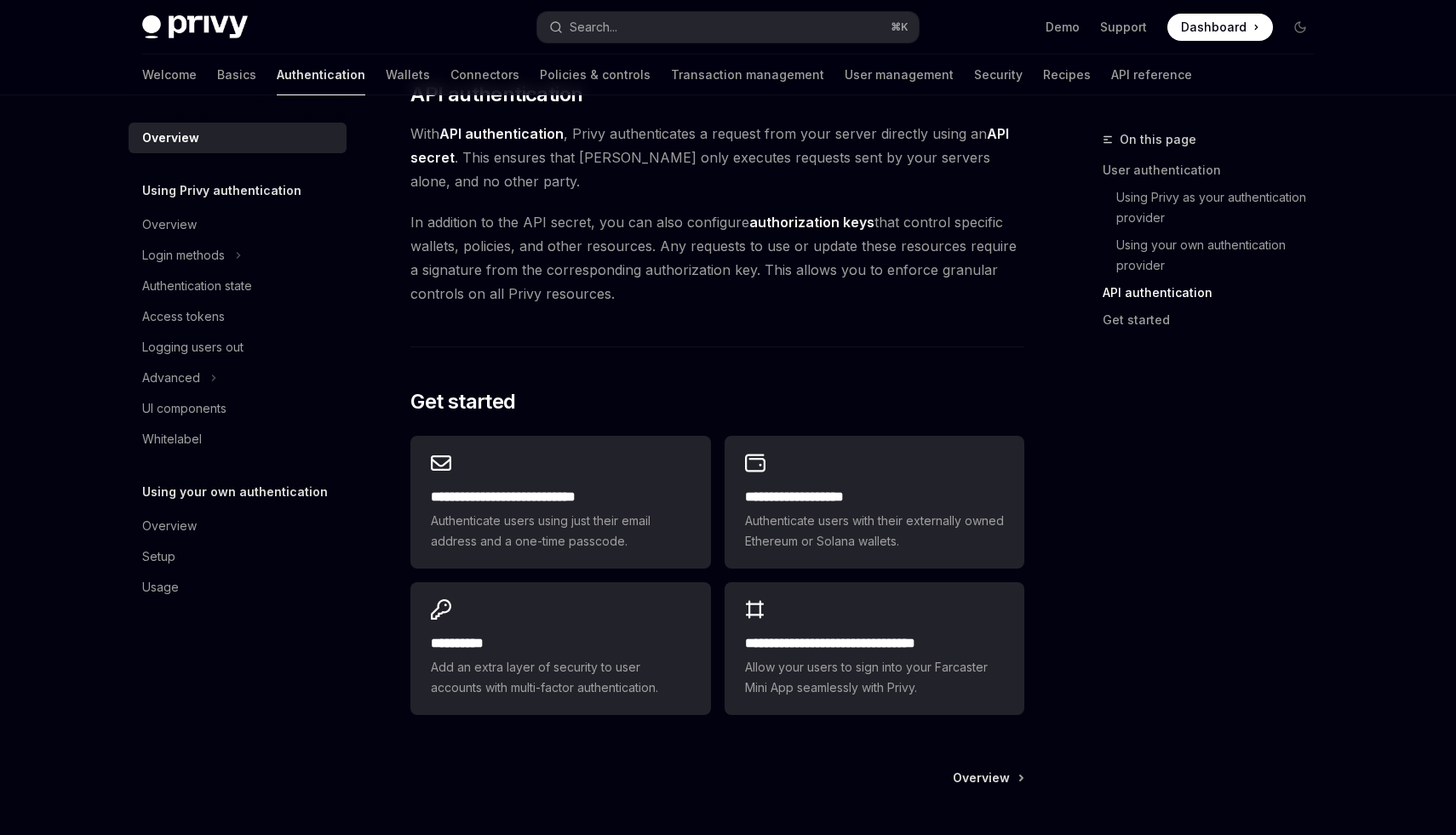
scroll to position [1205, 0]
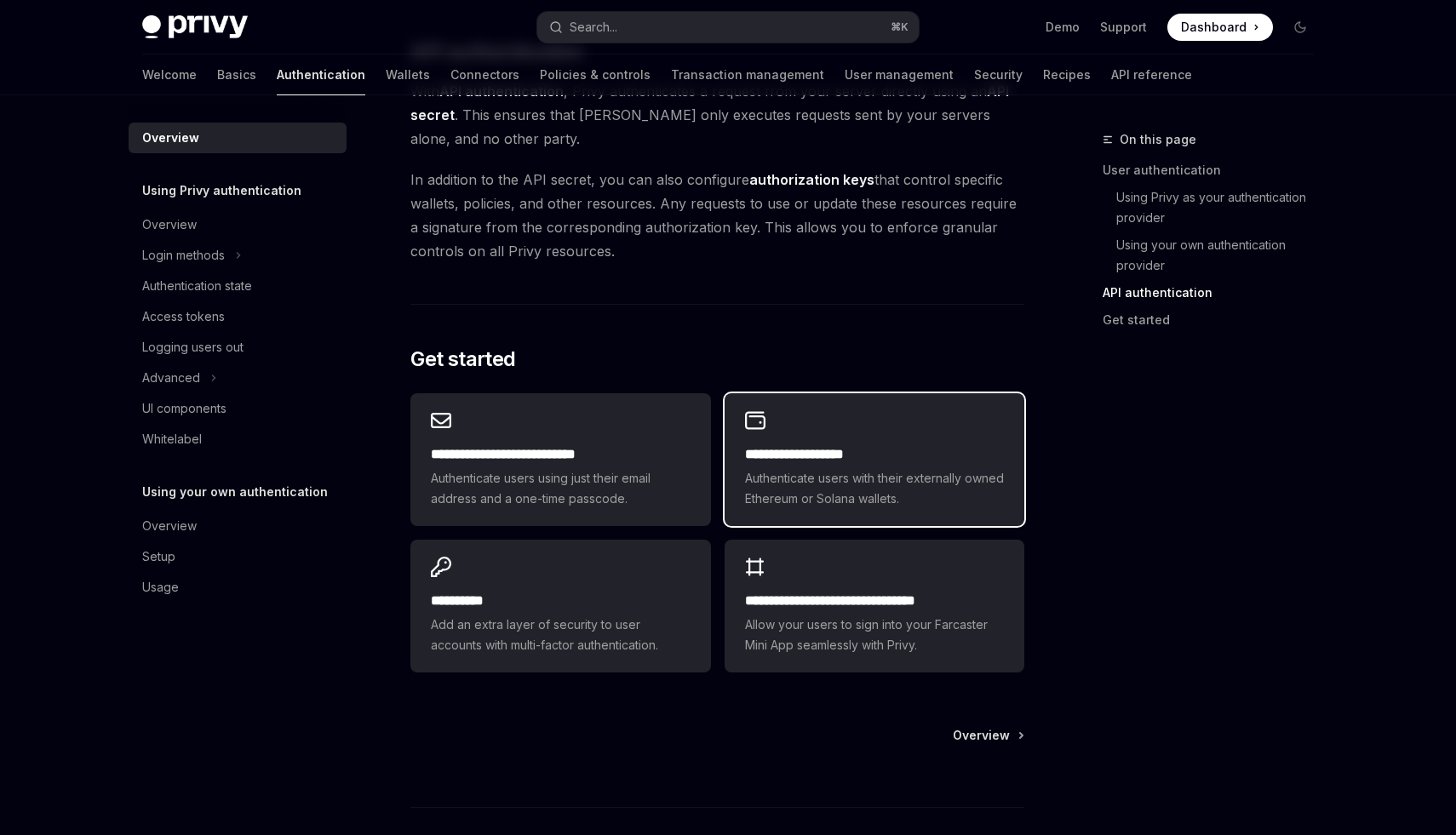
click at [830, 411] on div "**********" at bounding box center [874, 459] width 300 height 133
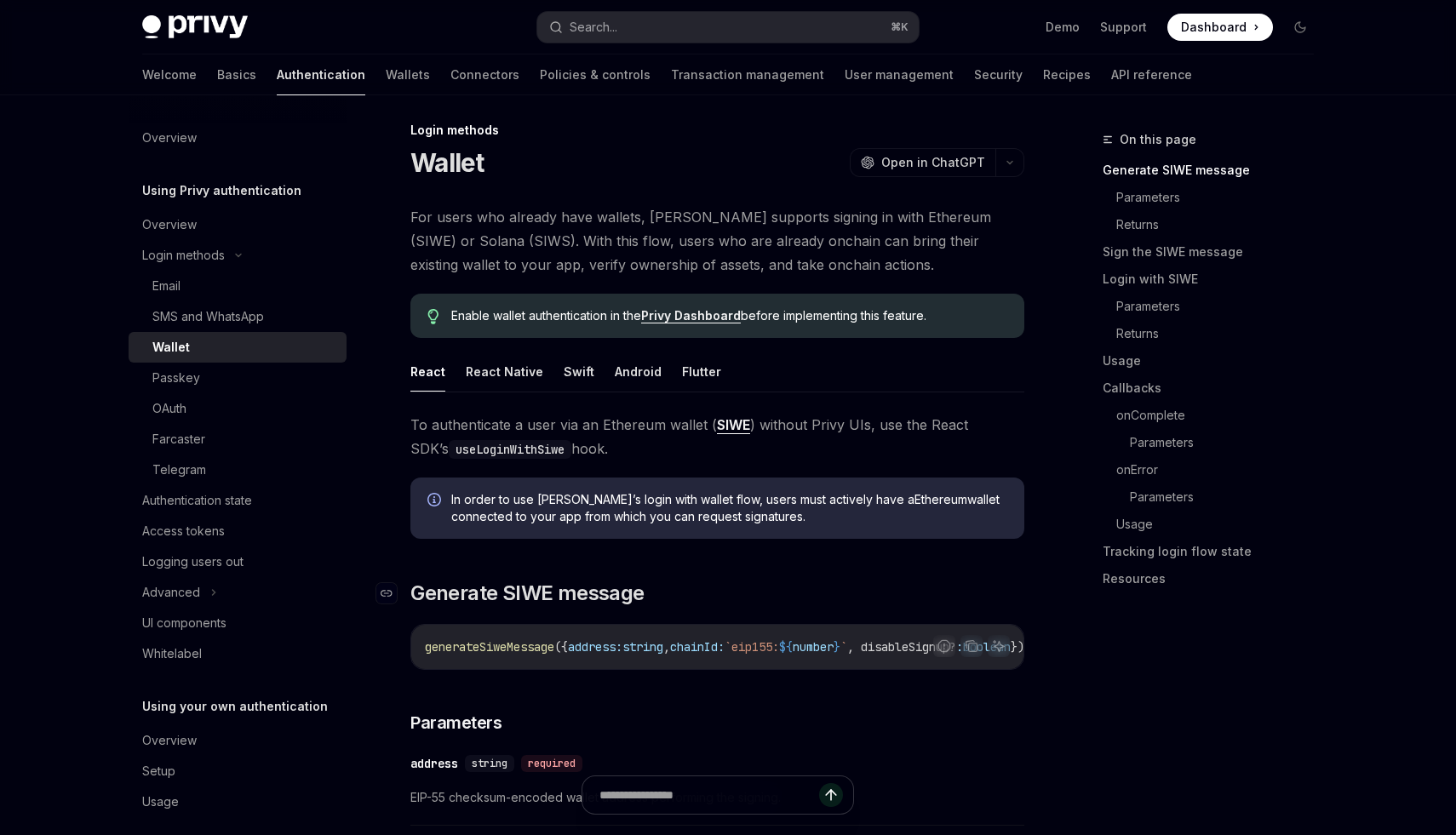
scroll to position [4, 0]
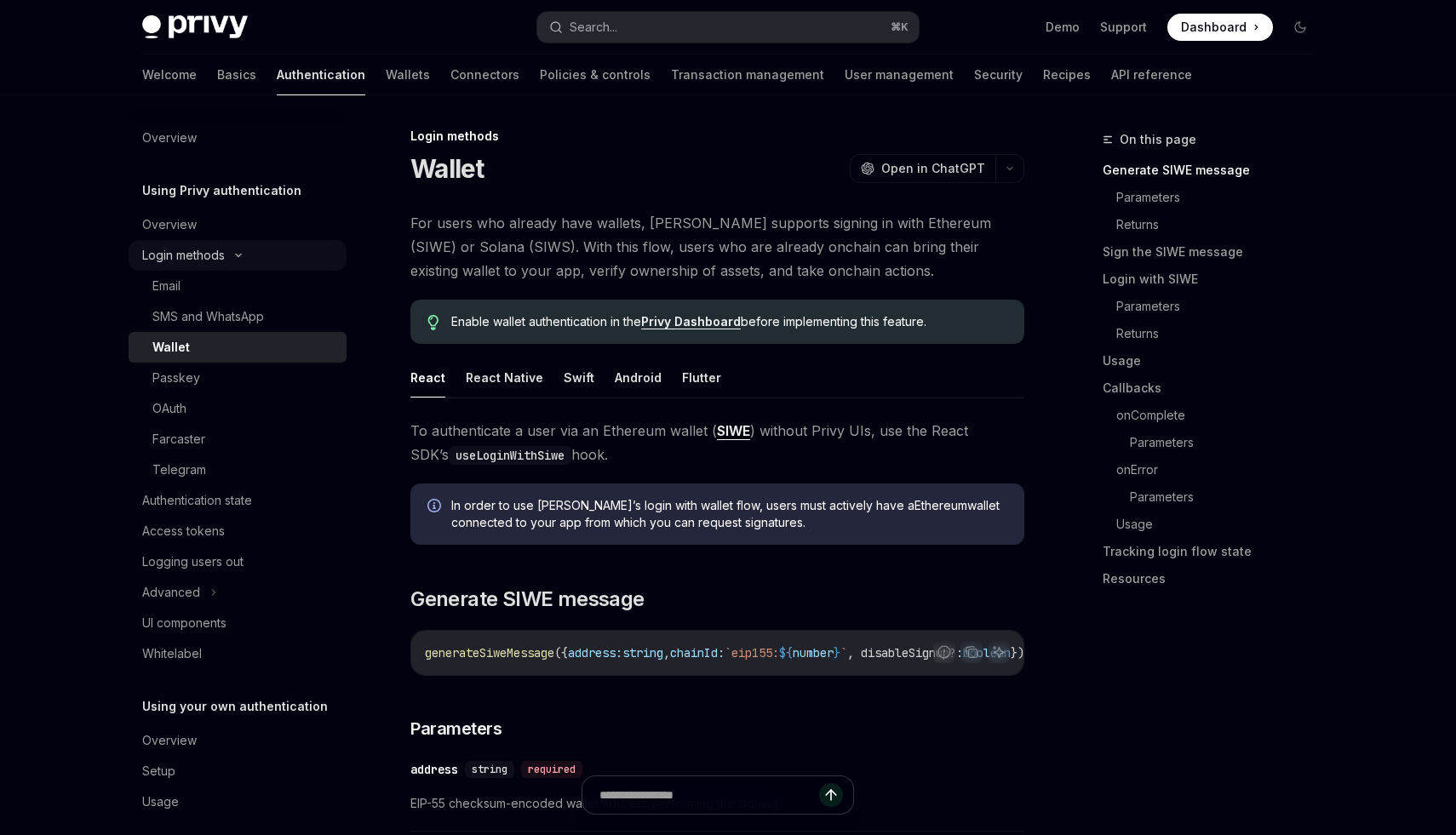
click at [168, 255] on div "Login methods" at bounding box center [183, 255] width 83 height 20
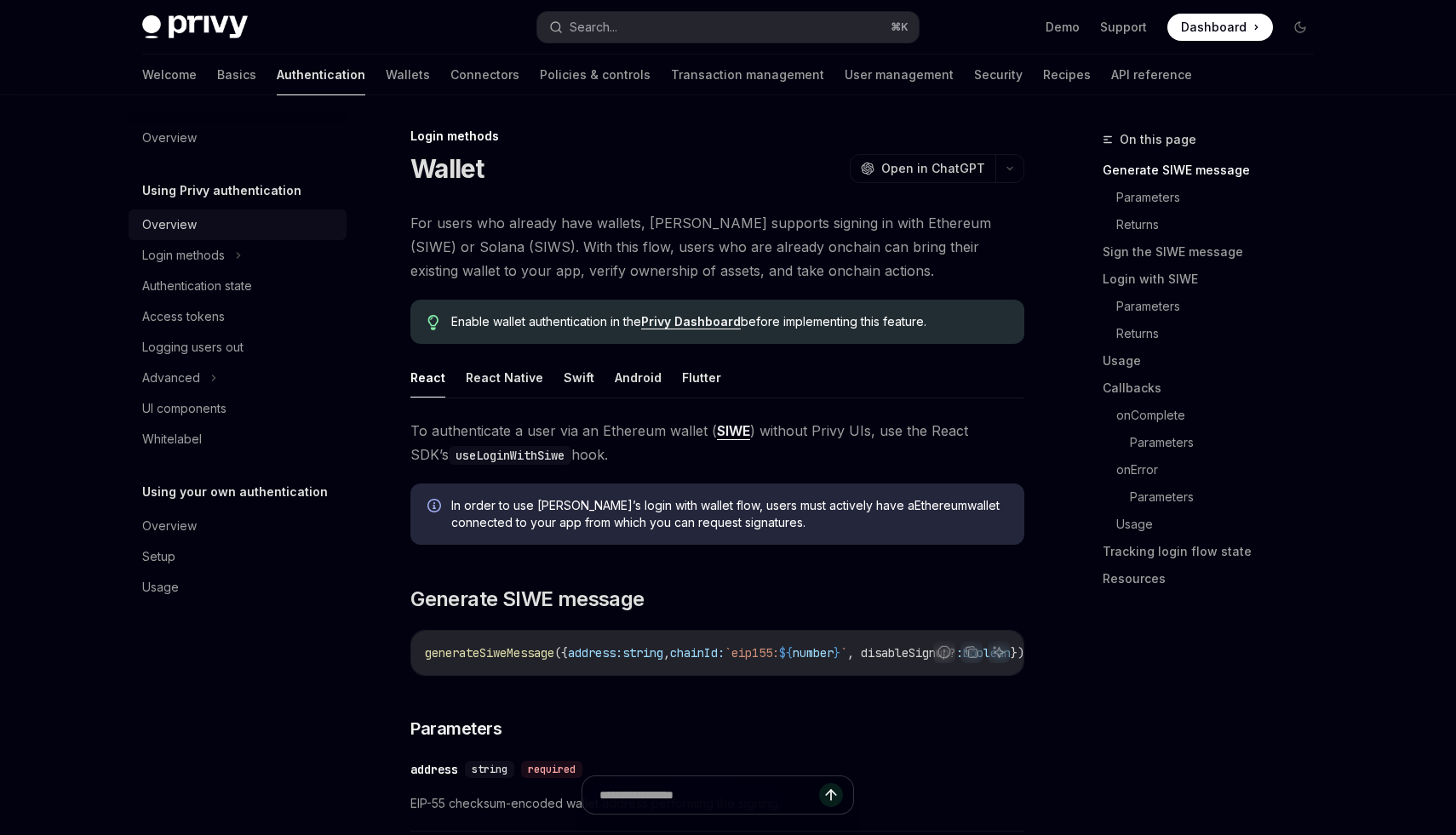
click at [159, 212] on link "Overview" at bounding box center [238, 225] width 218 height 31
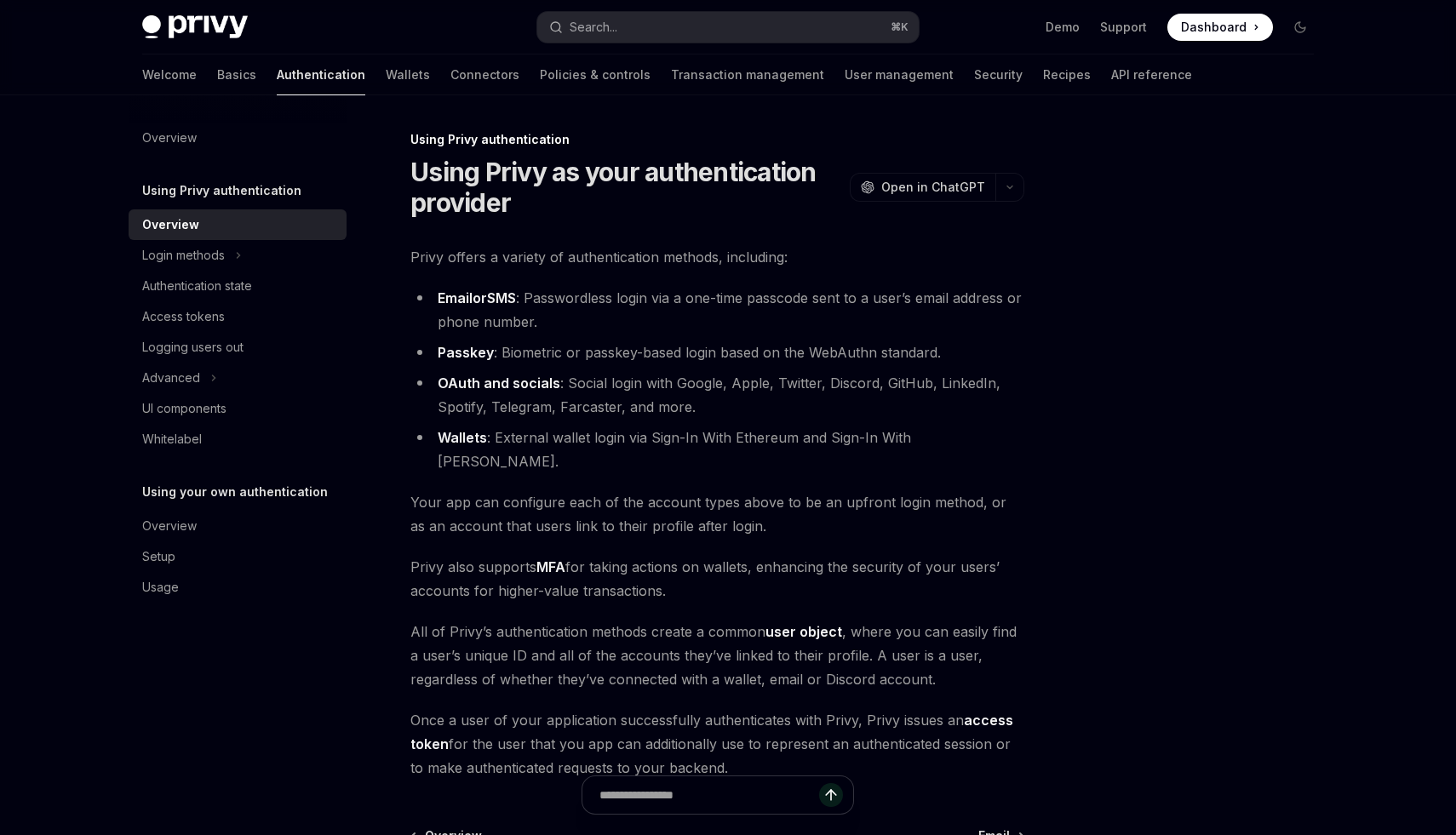
click at [1017, 809] on div at bounding box center [717, 804] width 614 height 63
click at [1006, 810] on div at bounding box center [717, 804] width 614 height 63
click at [1007, 817] on div at bounding box center [717, 804] width 614 height 63
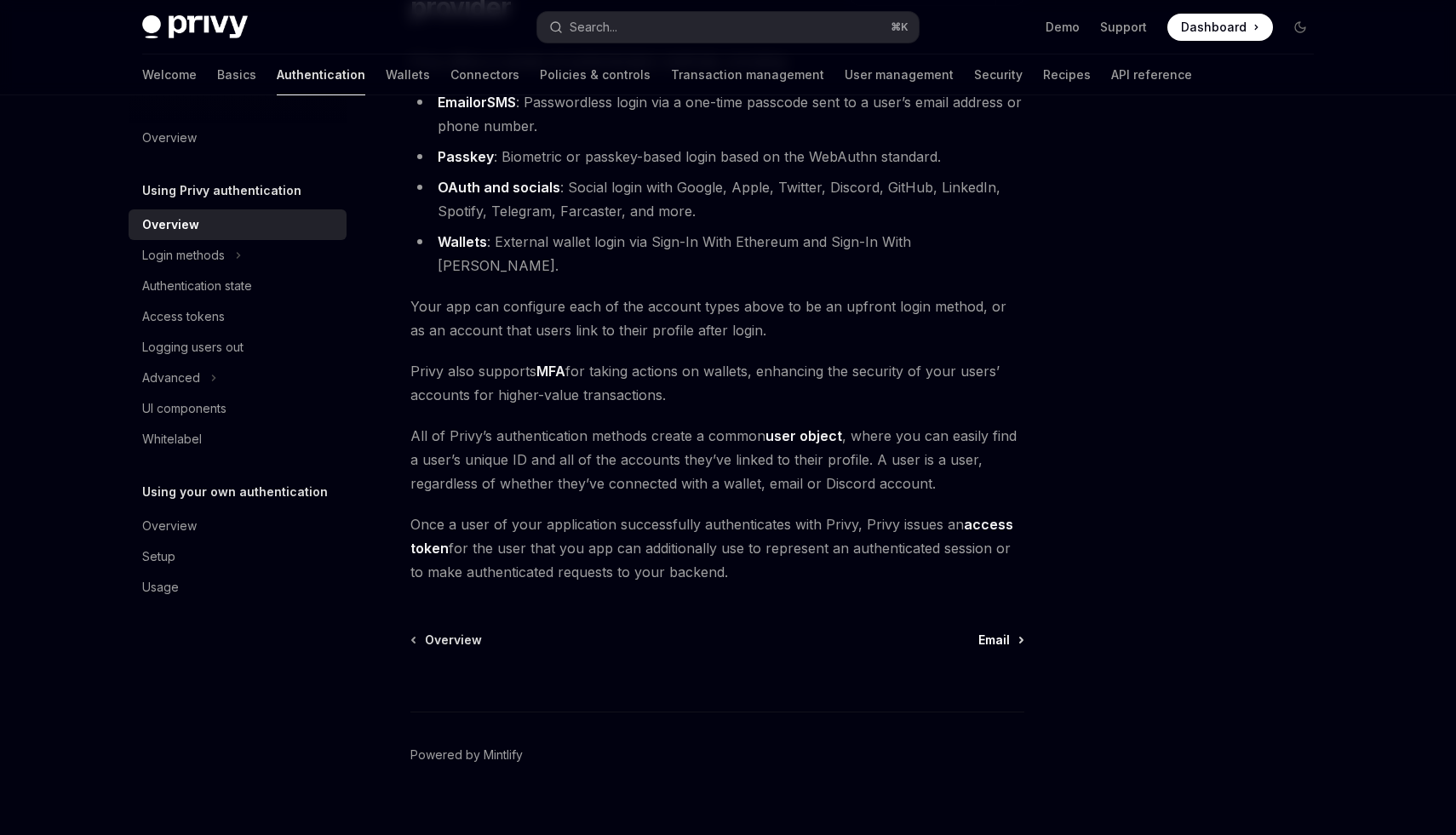
click at [995, 632] on span "Email" at bounding box center [993, 640] width 31 height 17
type textarea "*"
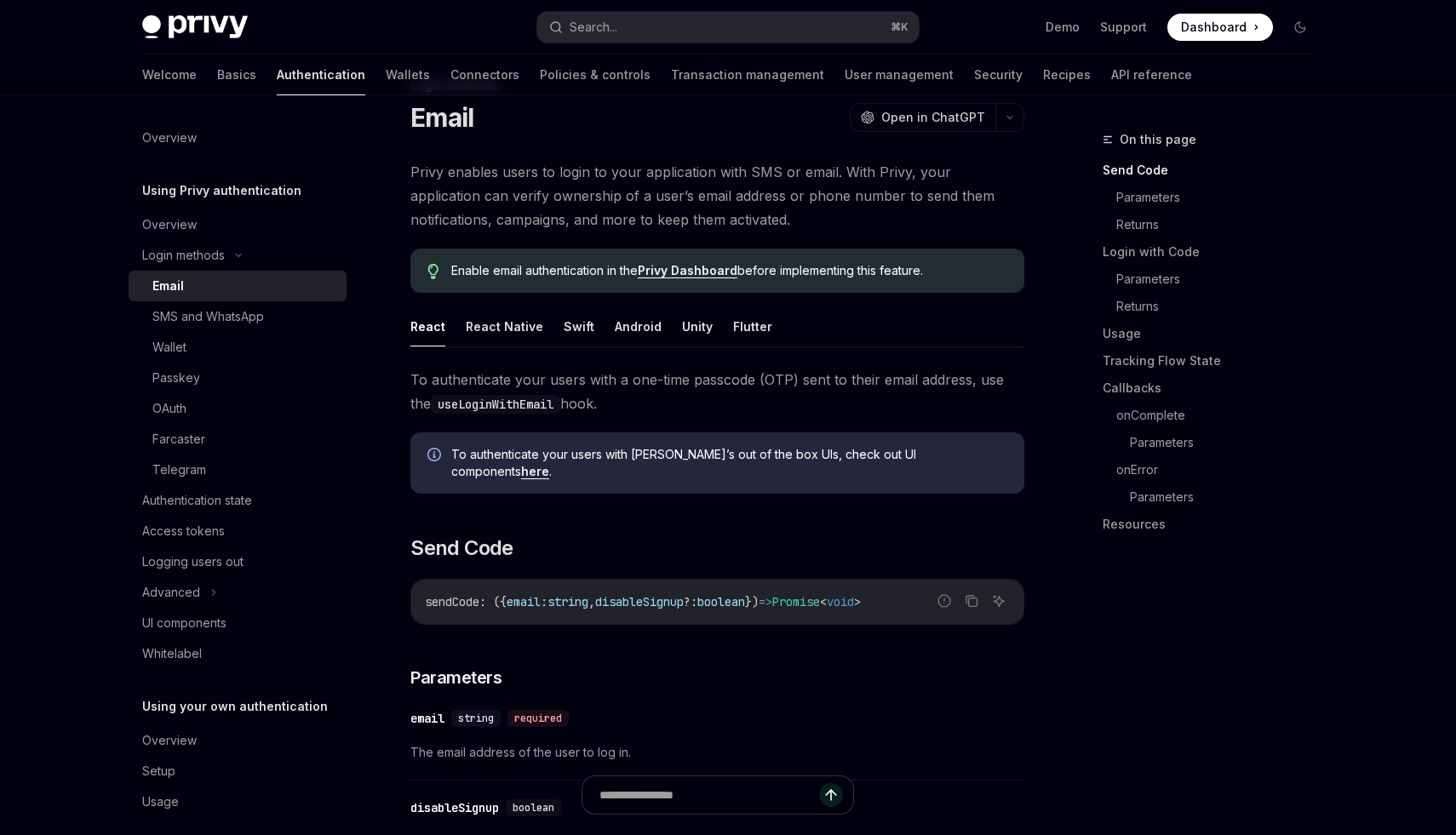
scroll to position [64, 0]
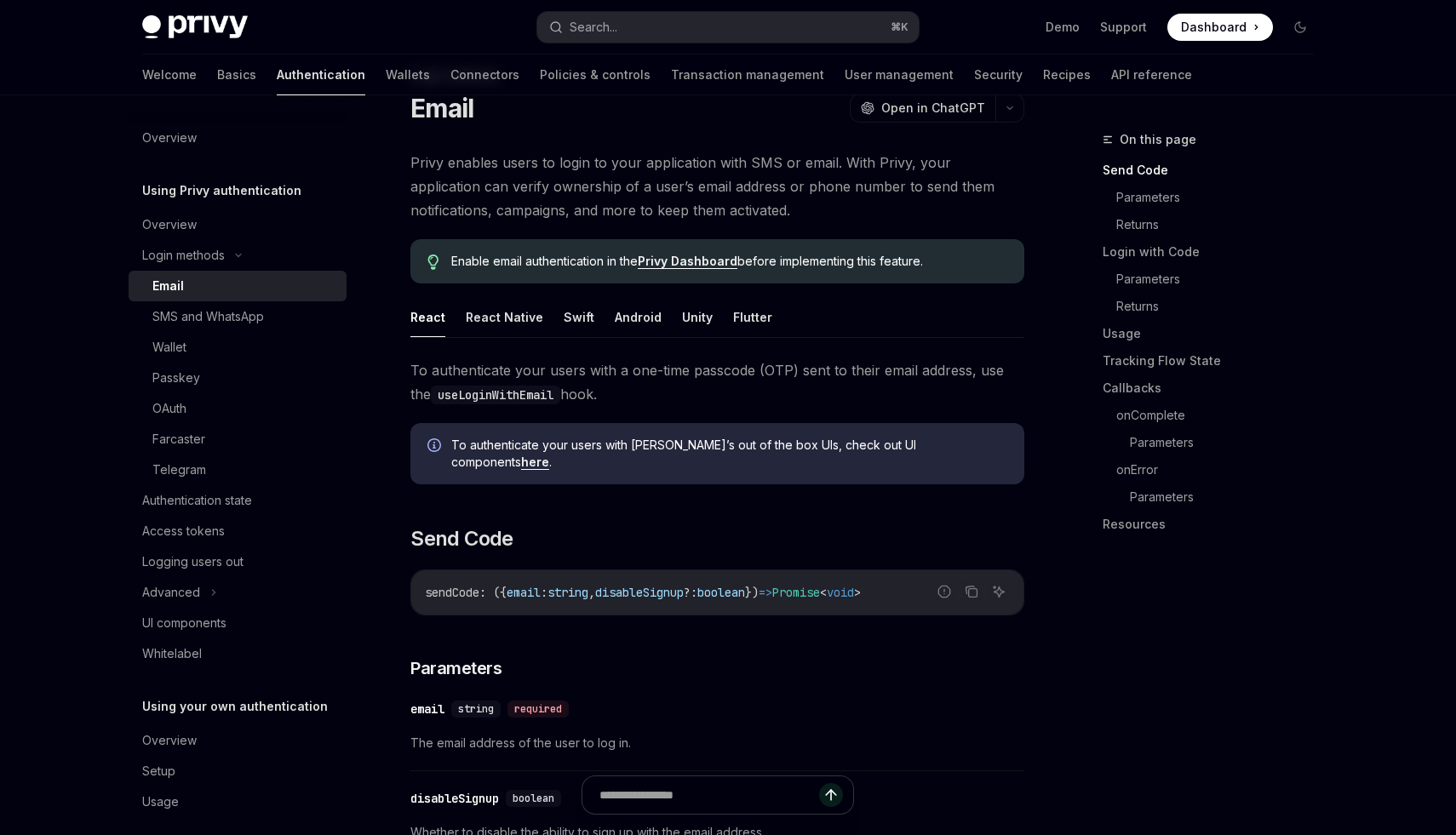
click at [713, 264] on link "Privy Dashboard" at bounding box center [687, 261] width 99 height 15
